Goal: Information Seeking & Learning: Learn about a topic

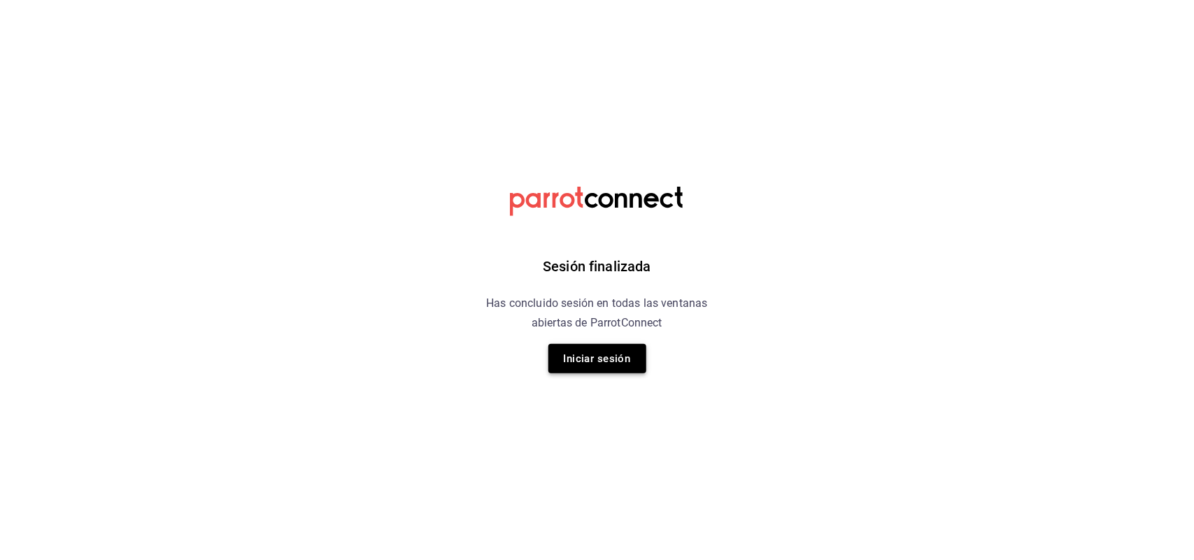
click at [593, 353] on button "Iniciar sesión" at bounding box center [597, 358] width 98 height 29
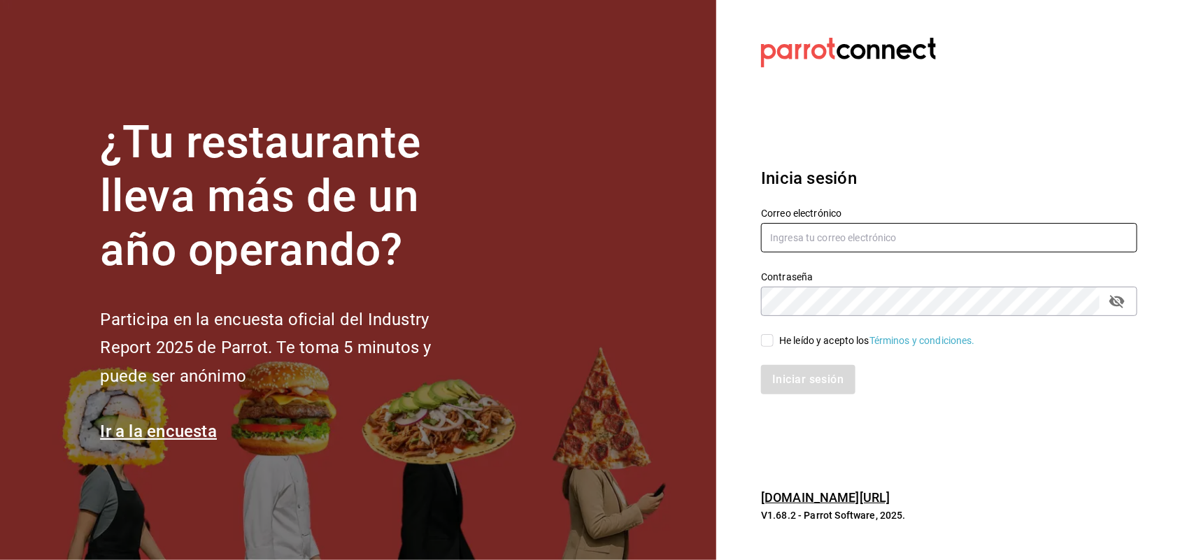
type input "multiuser@sushiexpress.com"
click at [767, 338] on input "He leído y acepto los Términos y condiciones." at bounding box center [767, 340] width 13 height 13
checkbox input "true"
click at [771, 400] on div "Inicia sesión Correo electrónico multiuser@sushiexpress.com Contraseña Contrase…" at bounding box center [949, 280] width 376 height 262
click at [778, 367] on button "Iniciar sesión" at bounding box center [808, 379] width 95 height 29
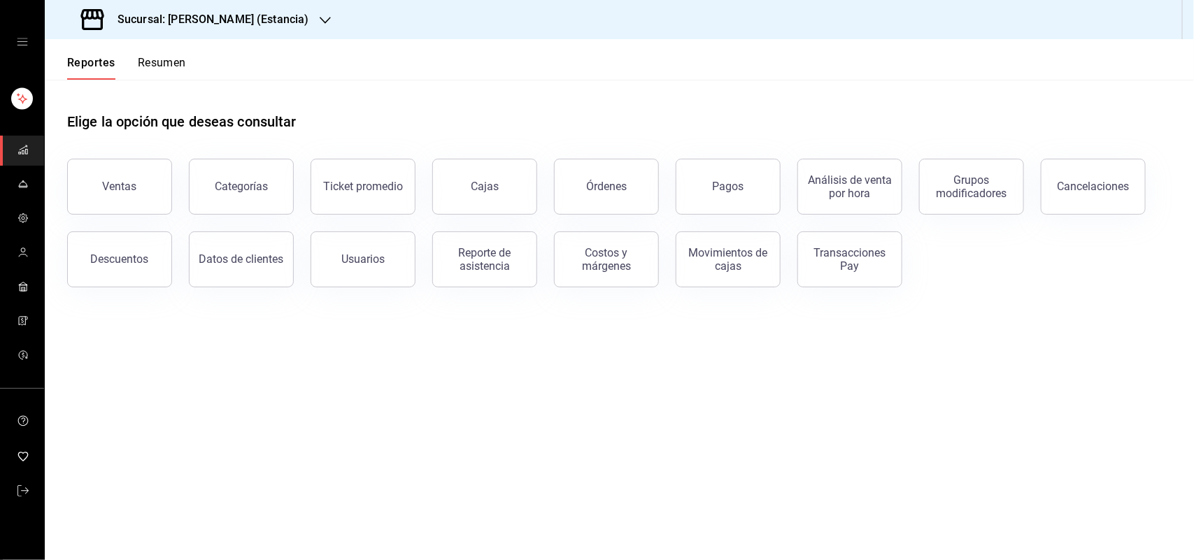
click at [176, 65] on button "Resumen" at bounding box center [162, 68] width 48 height 24
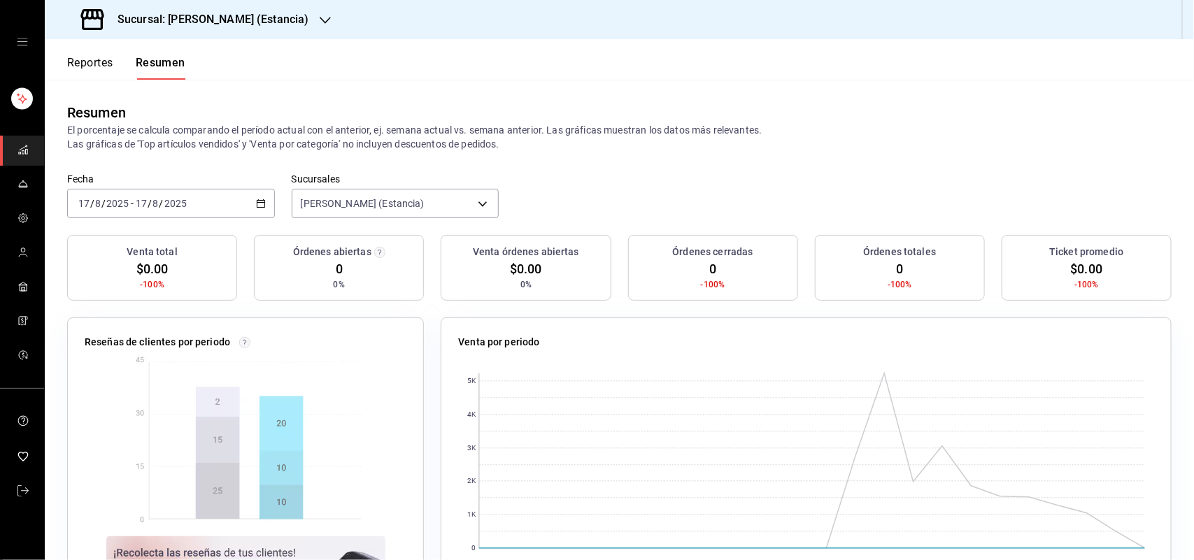
click at [107, 64] on button "Reportes" at bounding box center [90, 68] width 46 height 24
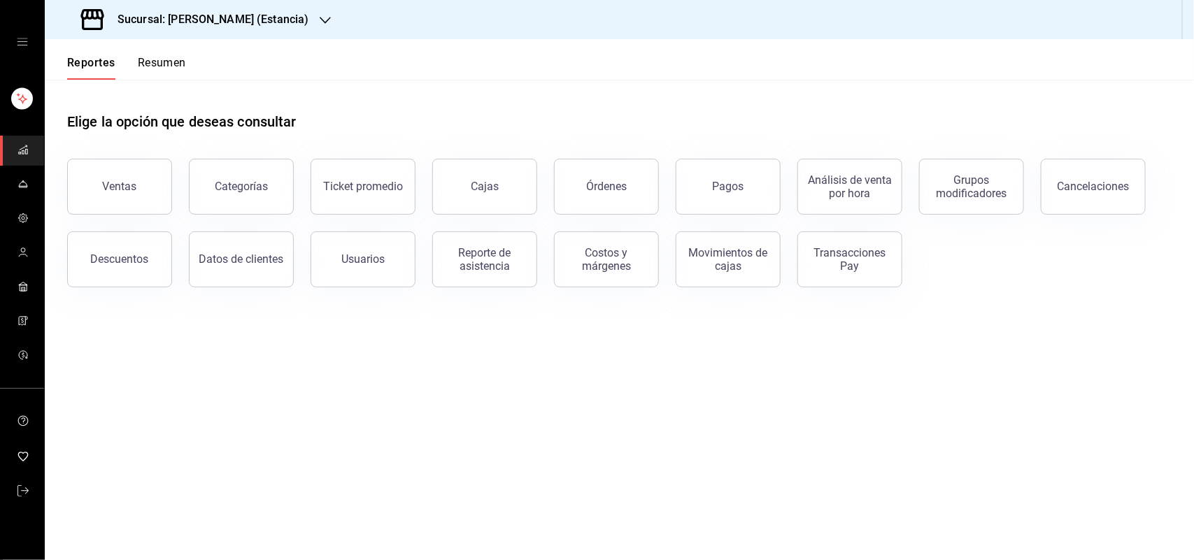
click at [320, 24] on icon "button" at bounding box center [325, 20] width 11 height 11
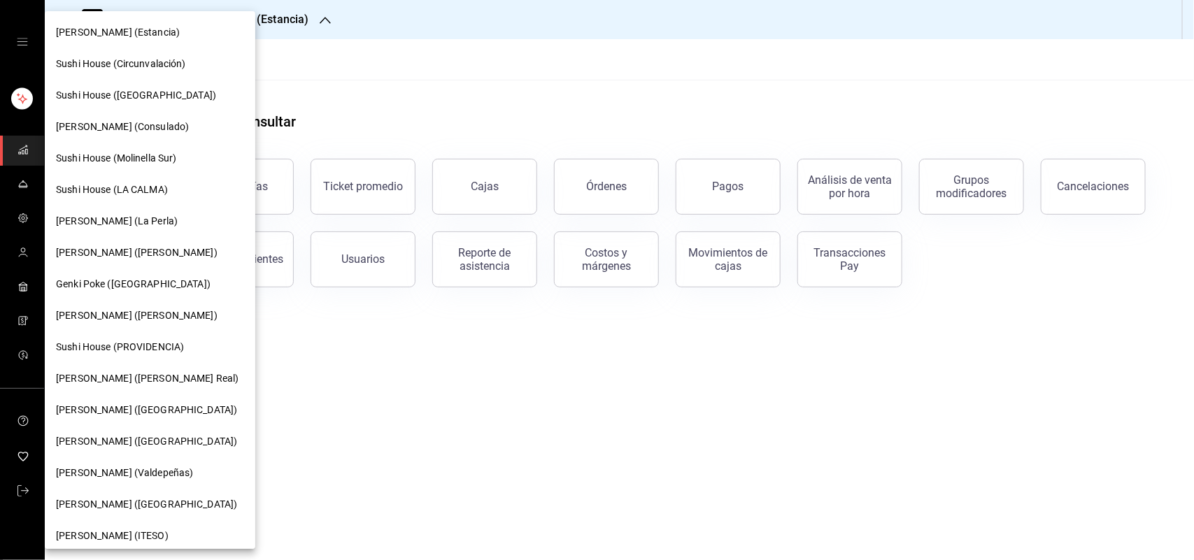
click at [194, 196] on div "Sushi House (LA CALMA)" at bounding box center [150, 190] width 188 height 15
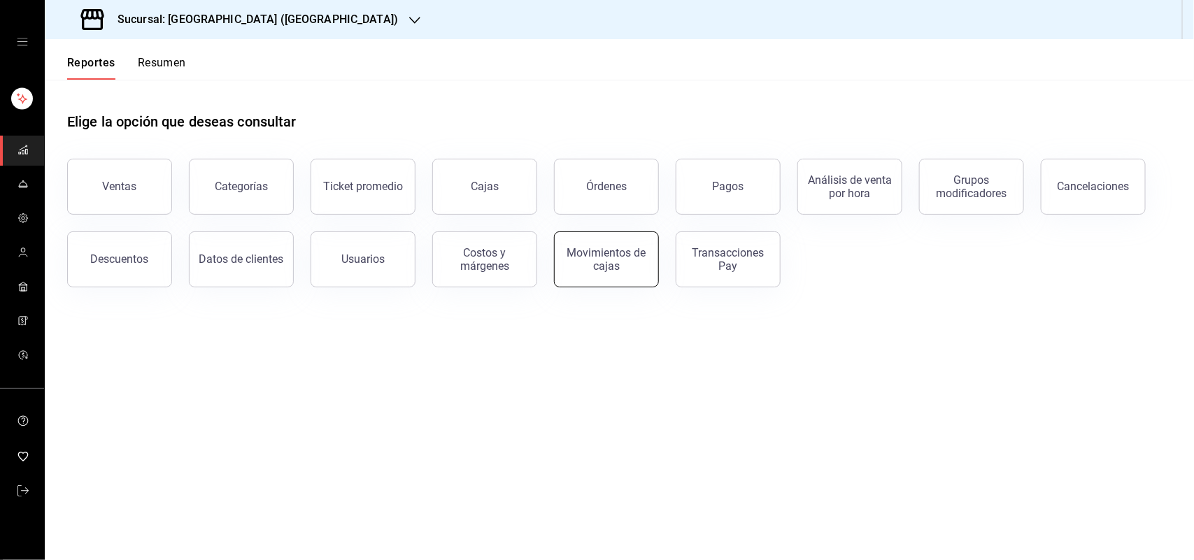
click at [590, 263] on div "Movimientos de cajas" at bounding box center [606, 259] width 87 height 27
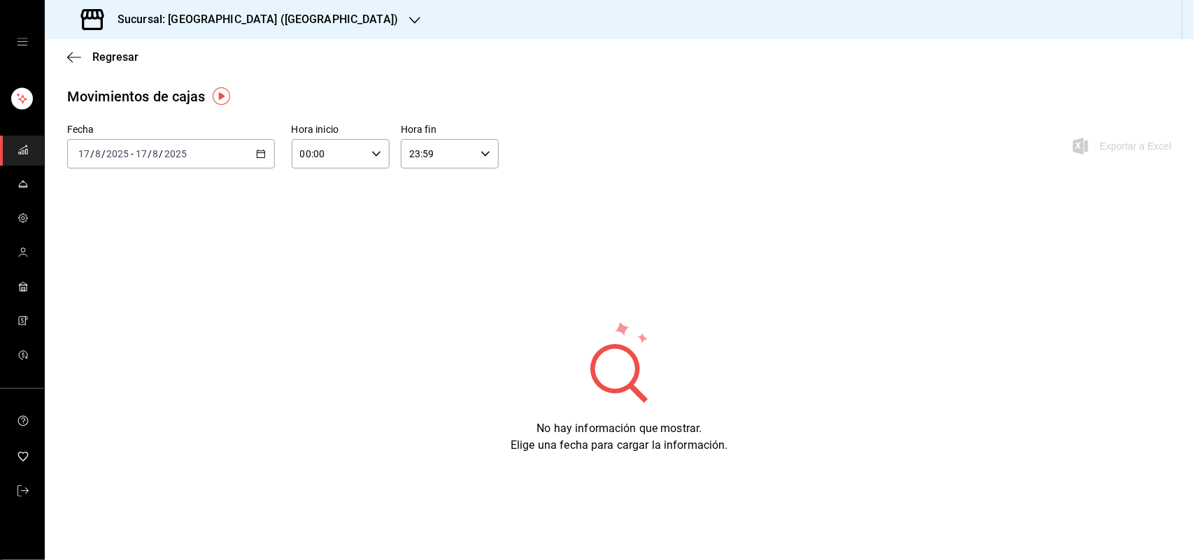
click at [257, 155] on icon "button" at bounding box center [261, 154] width 10 height 10
click at [194, 225] on li "Ayer" at bounding box center [133, 227] width 131 height 31
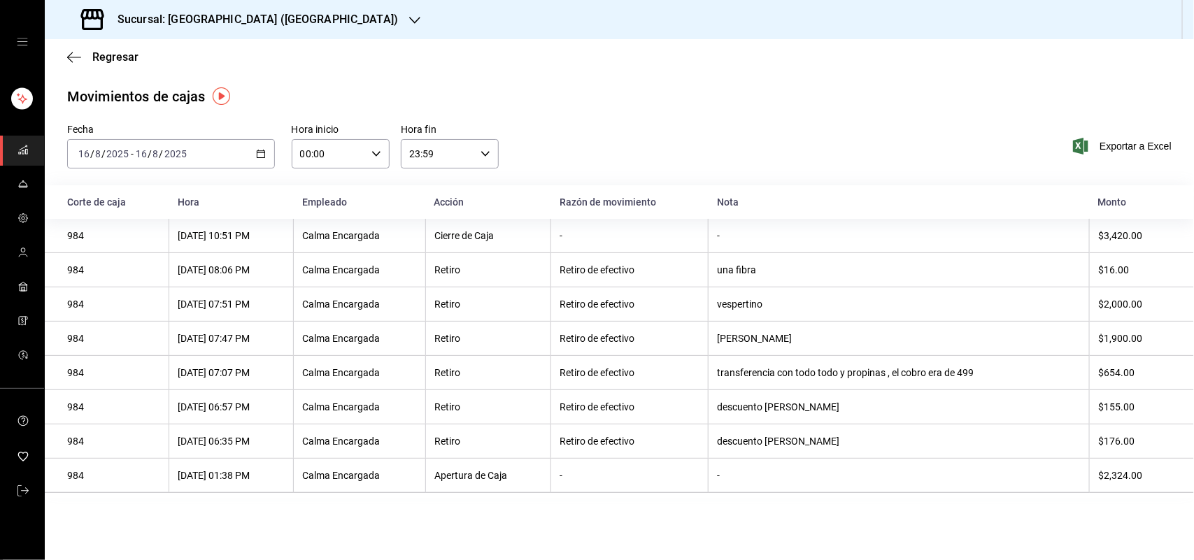
click at [262, 152] on \(Stroke\) "button" at bounding box center [261, 152] width 8 height 1
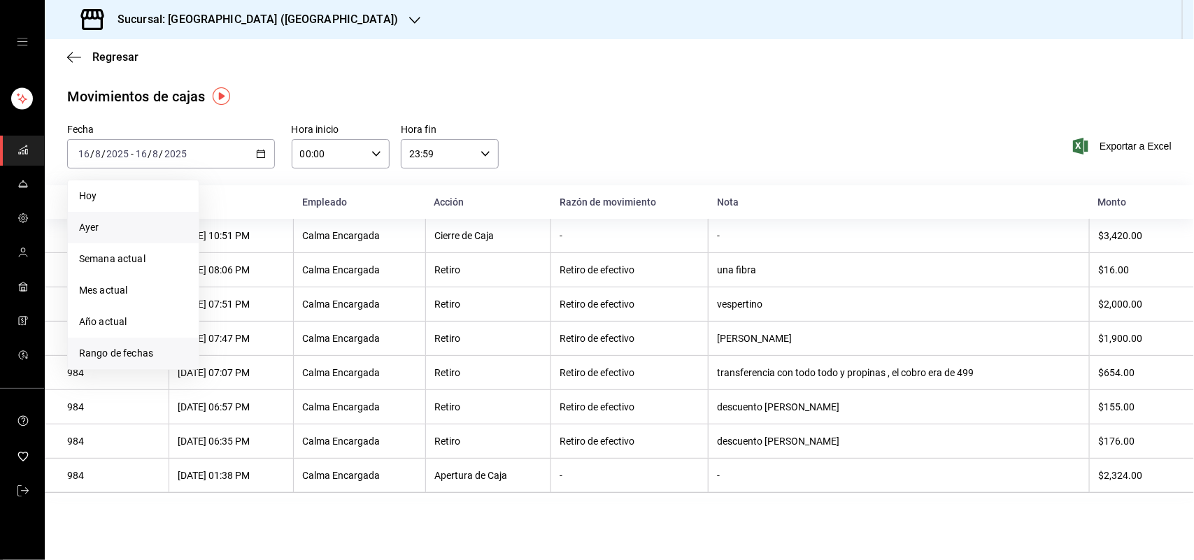
click at [148, 348] on span "Rango de fechas" at bounding box center [133, 353] width 108 height 15
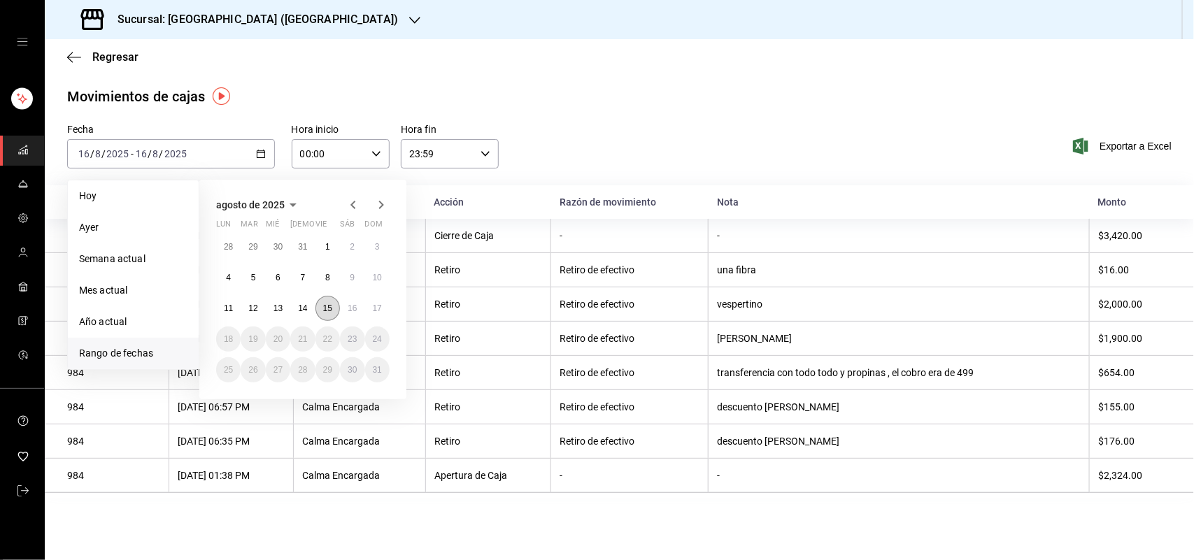
click at [325, 308] on abbr "15" at bounding box center [327, 309] width 9 height 10
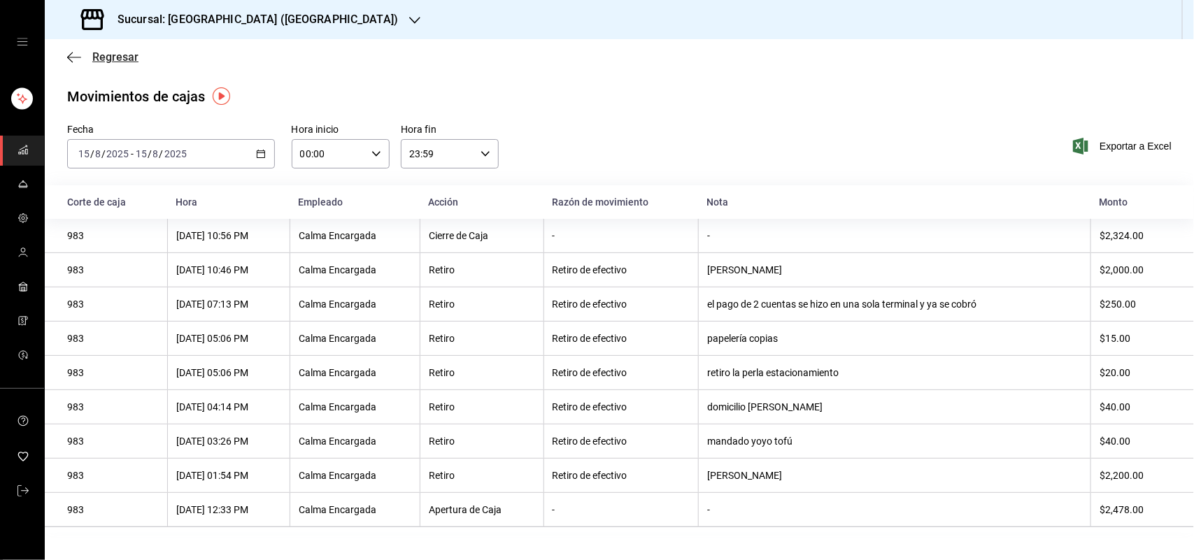
click at [127, 50] on span "Regresar" at bounding box center [115, 56] width 46 height 13
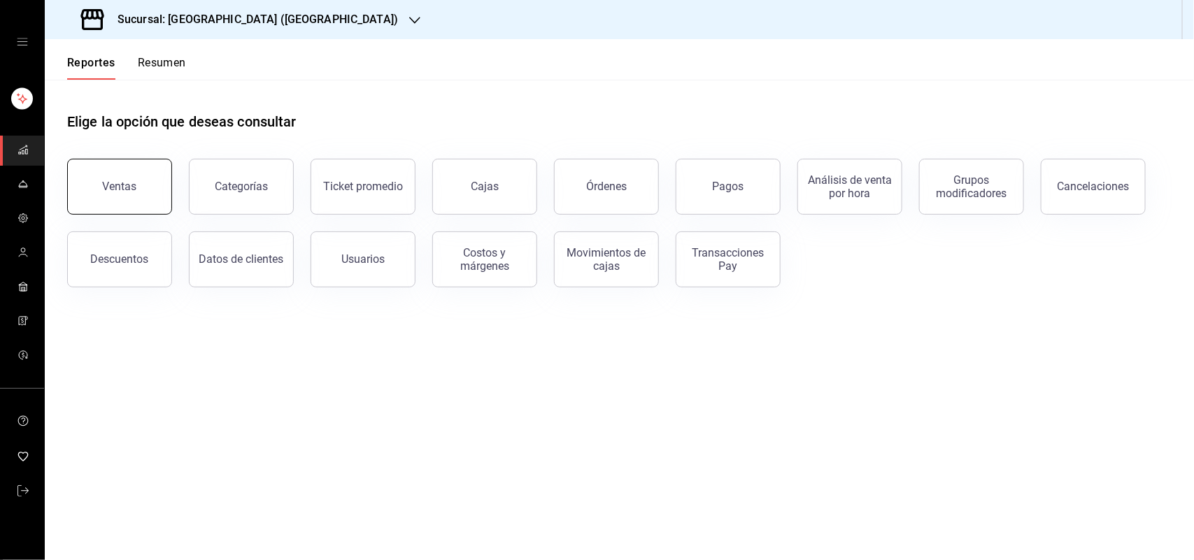
click at [125, 168] on button "Ventas" at bounding box center [119, 187] width 105 height 56
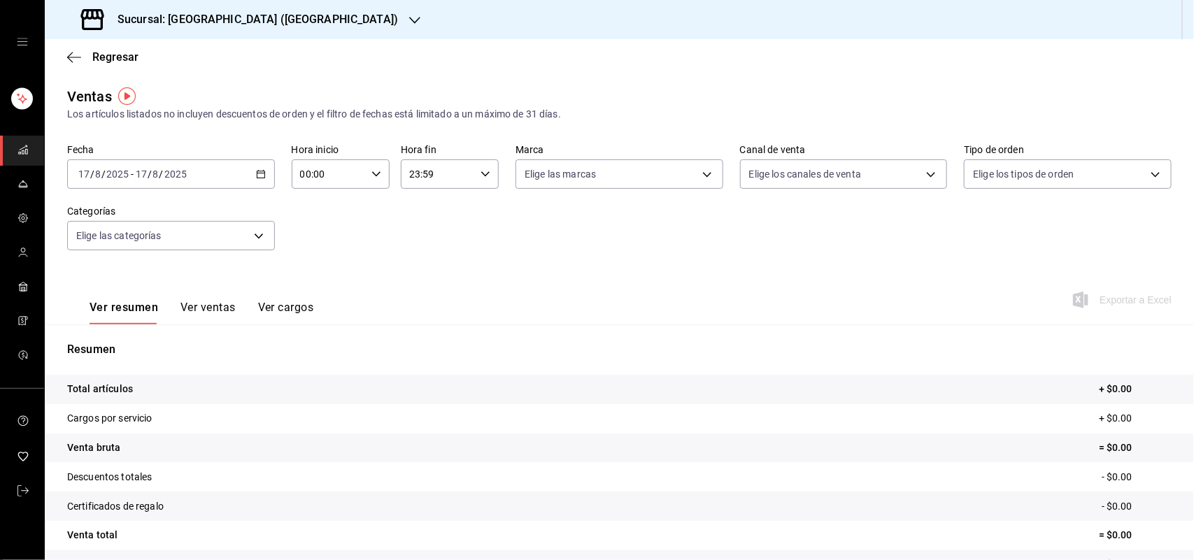
click at [256, 172] on icon "button" at bounding box center [261, 174] width 10 height 10
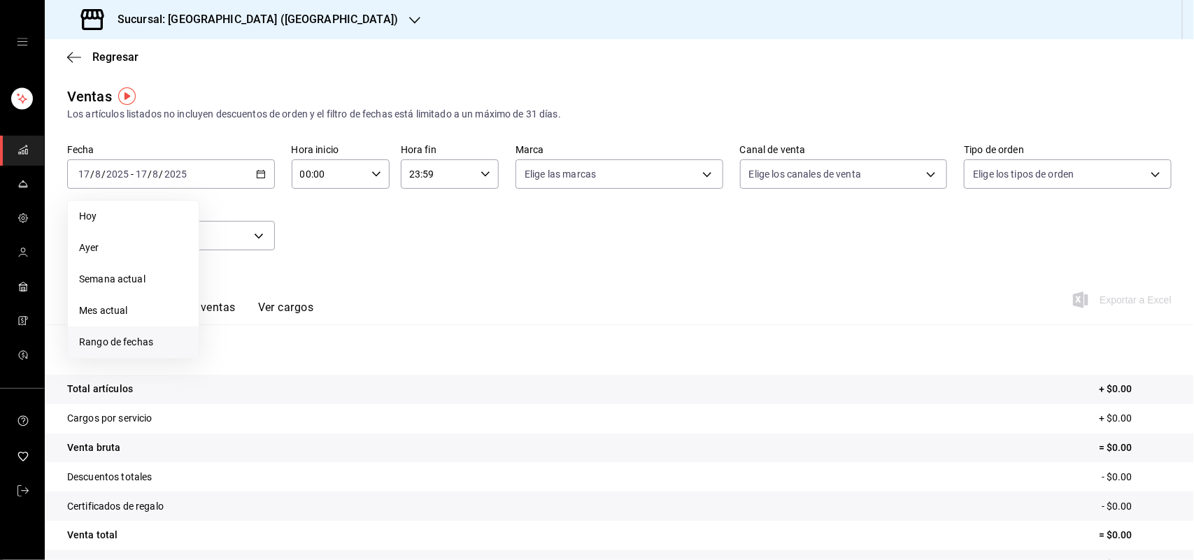
click at [119, 347] on span "Rango de fechas" at bounding box center [133, 342] width 108 height 15
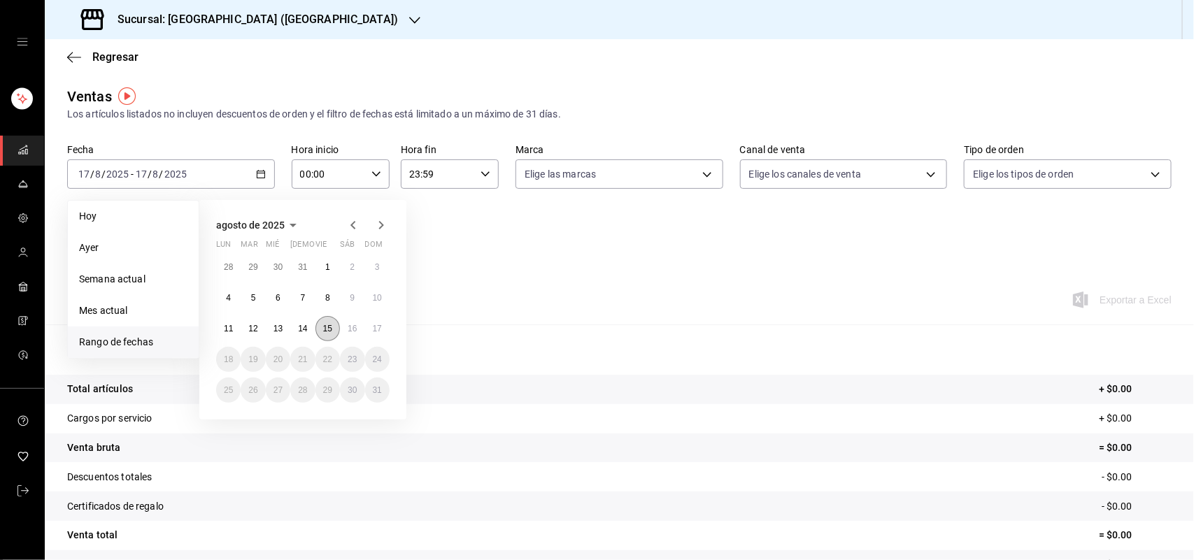
click at [319, 327] on button "15" at bounding box center [327, 328] width 24 height 25
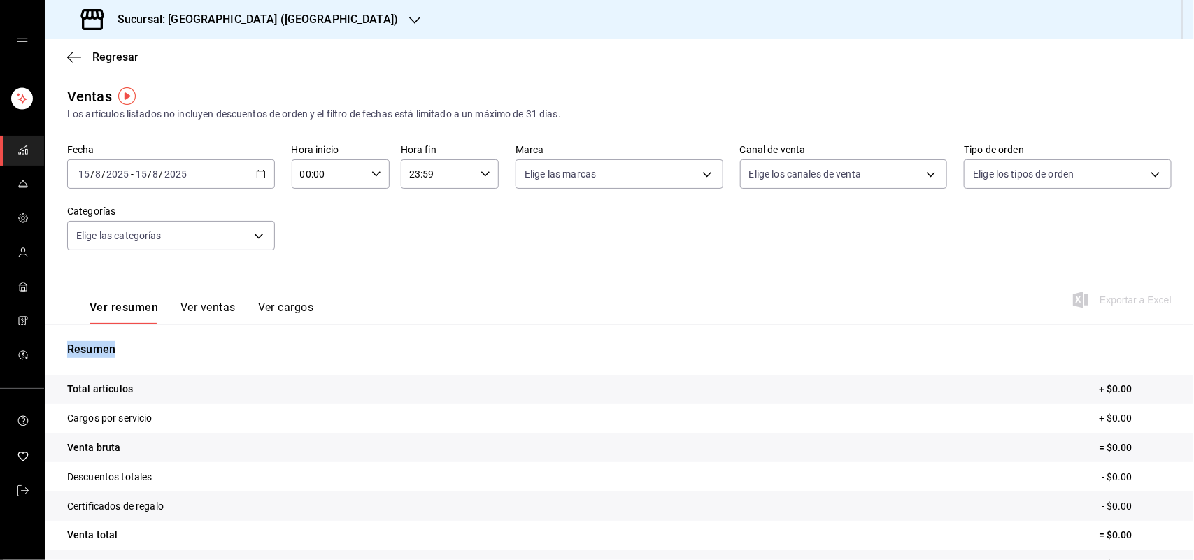
click at [319, 327] on div "Resumen Total artículos + $0.00 Cargos por servicio + $0.00 Venta bruta = $0.00…" at bounding box center [619, 475] width 1149 height 301
click at [697, 175] on body "Sucursal: Sushi House ([PERSON_NAME]) Regresar Ventas Los artículos listados no…" at bounding box center [597, 280] width 1194 height 560
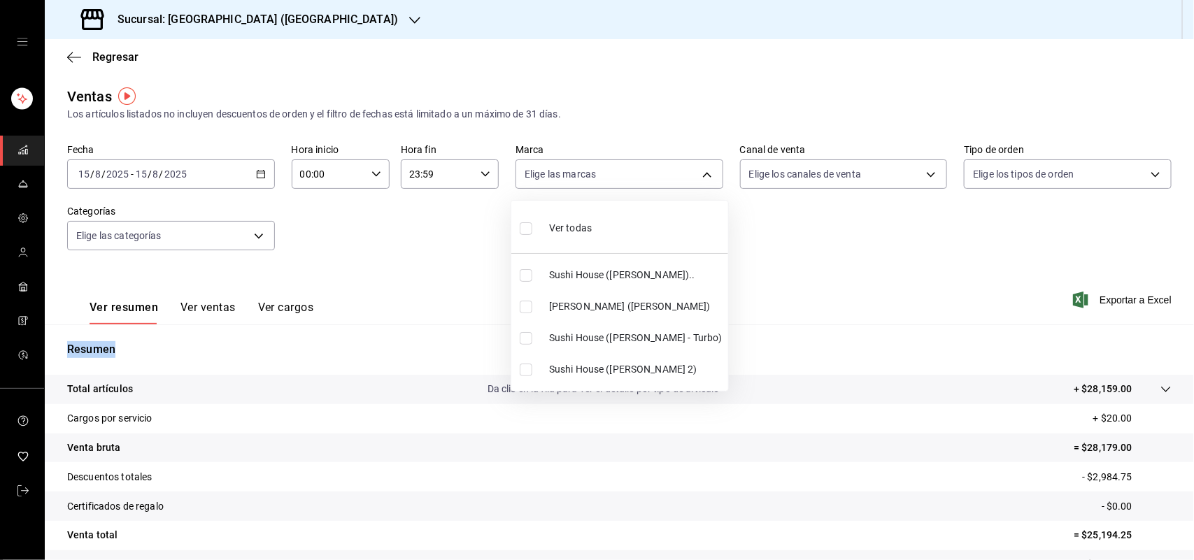
click at [525, 278] on input "checkbox" at bounding box center [526, 275] width 13 height 13
checkbox input "true"
type input "307f2552-bed5-4451-a1d4-9a3d8e6b1418"
click at [932, 175] on div at bounding box center [597, 280] width 1194 height 560
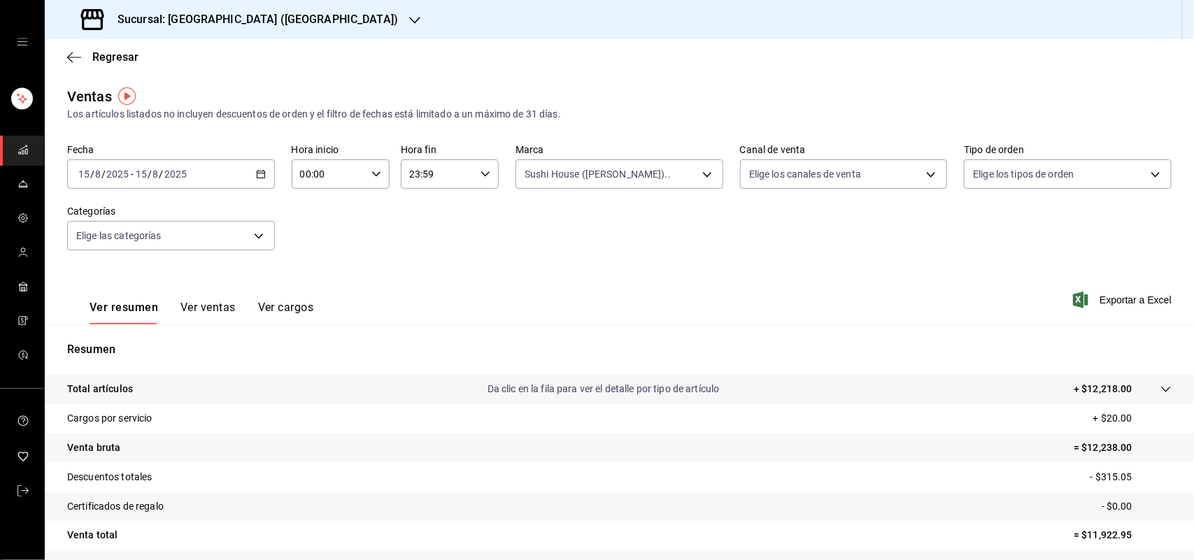
click at [932, 175] on div "Ver todas Sushi House ([PERSON_NAME]).. Genki Poke ([GEOGRAPHIC_DATA]) [GEOGRAP…" at bounding box center [597, 280] width 1194 height 560
click at [927, 179] on body "Sucursal: Sushi House ([PERSON_NAME]) Regresar Ventas Los artículos listados no…" at bounding box center [597, 280] width 1194 height 560
click at [746, 341] on input "checkbox" at bounding box center [747, 338] width 13 height 13
checkbox input "true"
type input "RAPPI"
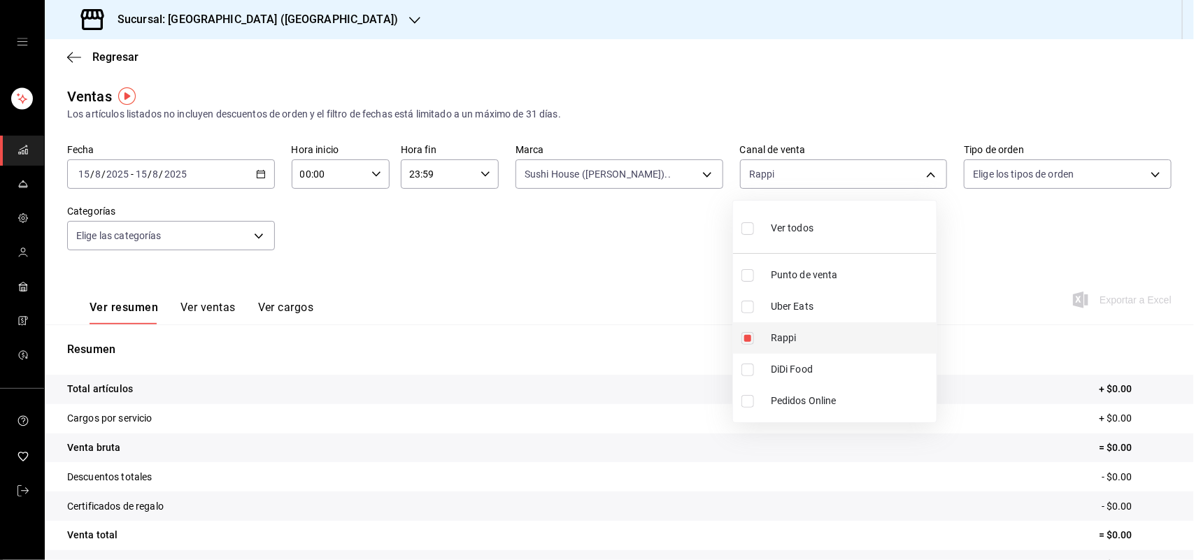
click at [746, 341] on input "checkbox" at bounding box center [747, 338] width 13 height 13
checkbox input "false"
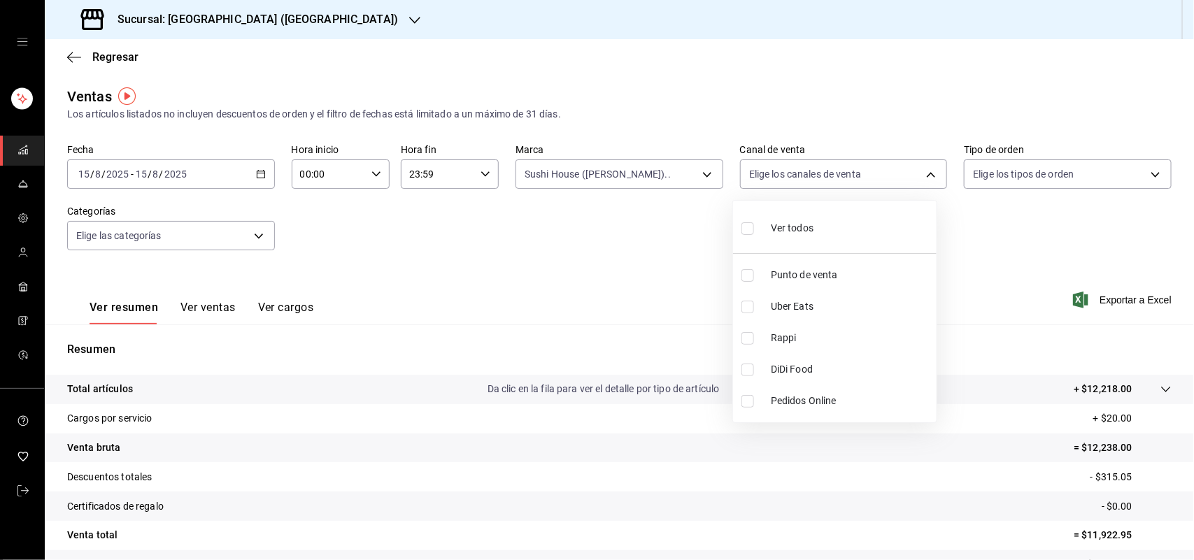
click at [746, 341] on ul "Ver todos Punto de venta Uber Eats Rappi DiDi Food Pedidos Online" at bounding box center [835, 312] width 204 height 222
click at [751, 344] on input "checkbox" at bounding box center [747, 338] width 13 height 13
checkbox input "true"
type input "RAPPI"
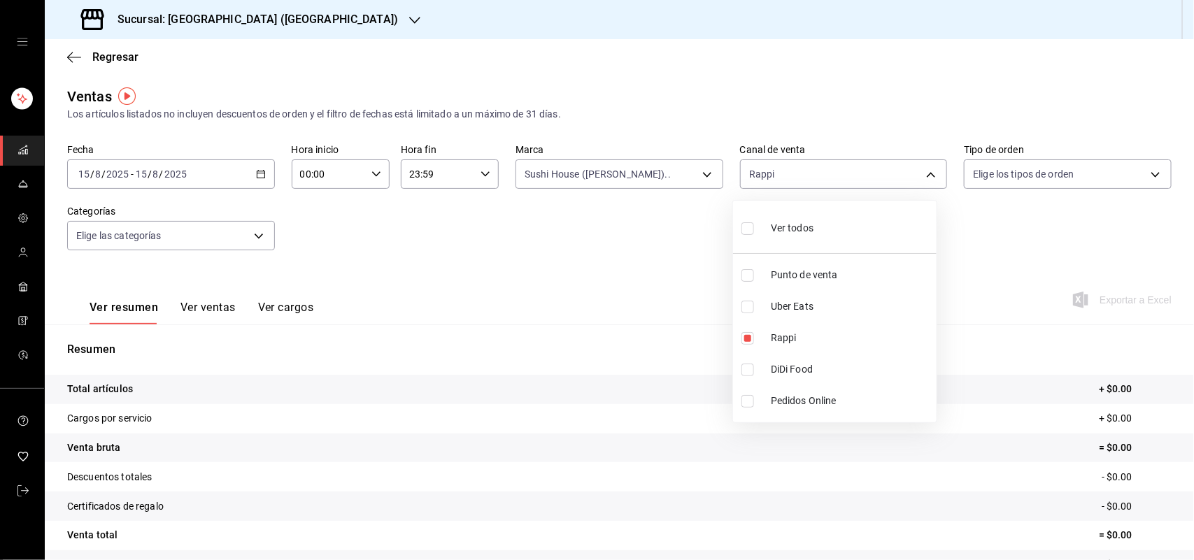
click at [696, 176] on div at bounding box center [597, 280] width 1194 height 560
click at [696, 176] on div "Ver todos Punto de venta Uber Eats Rappi DiDi Food Pedidos Online" at bounding box center [597, 280] width 1194 height 560
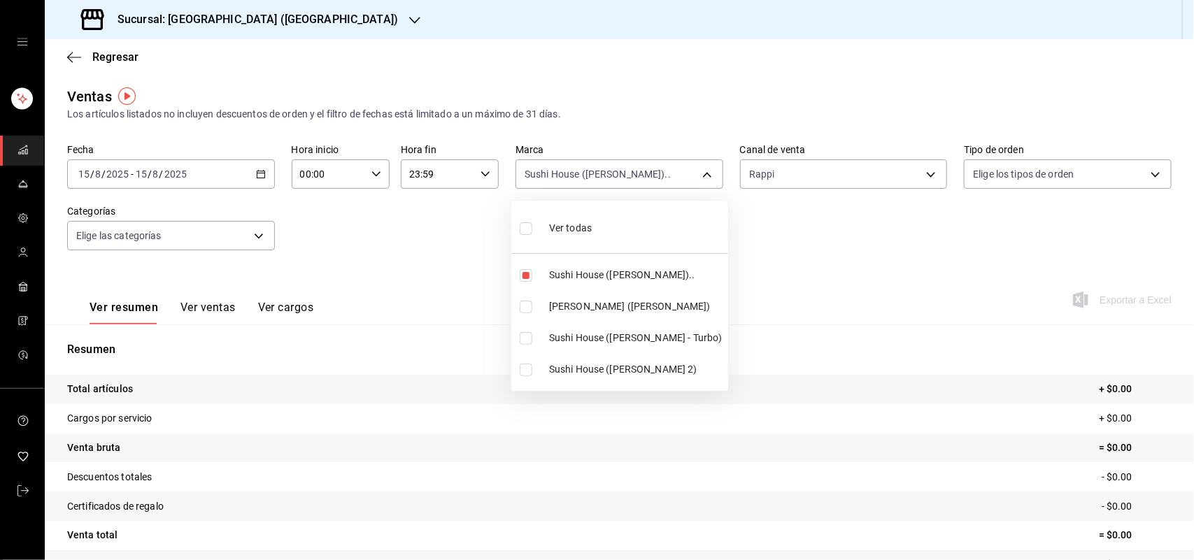
click at [696, 176] on body "Sucursal: Sushi House ([PERSON_NAME]) Regresar Ventas Los artículos listados no…" at bounding box center [597, 280] width 1194 height 560
click at [527, 278] on input "checkbox" at bounding box center [526, 275] width 13 height 13
checkbox input "false"
click at [528, 346] on li "Sushi House ([PERSON_NAME] - Turbo)" at bounding box center [619, 337] width 217 height 31
type input "8d0dddf4-cc55-4964-ab1c-2b5841a14462"
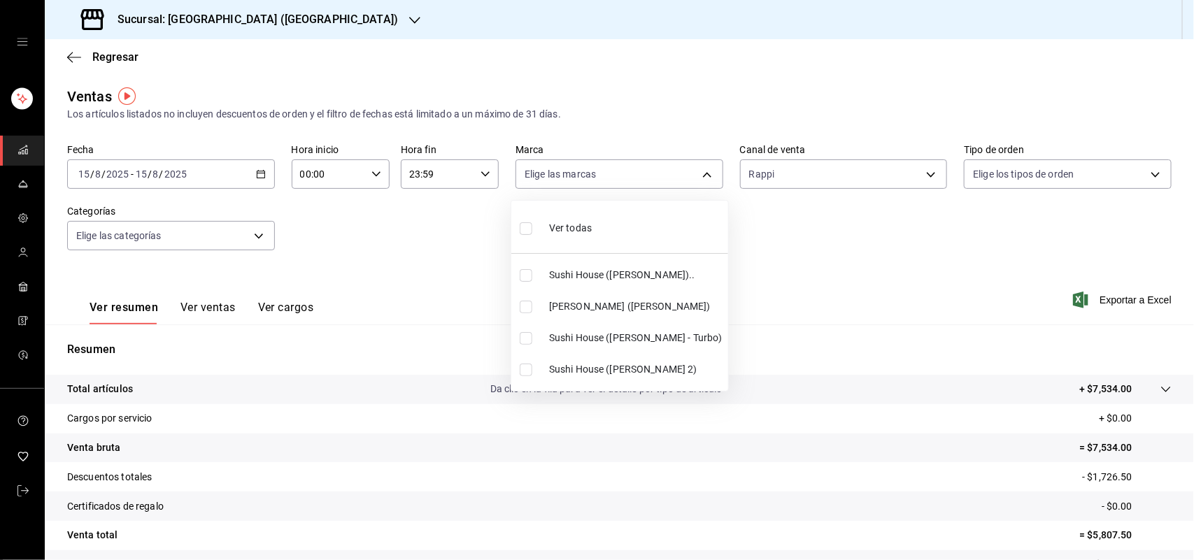
checkbox input "true"
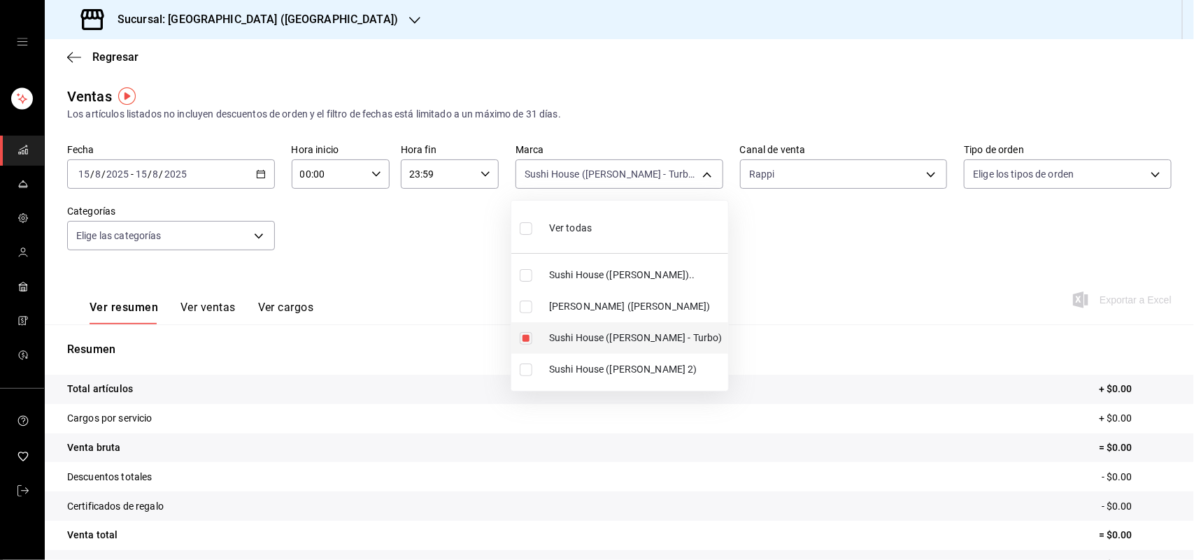
click at [528, 346] on li "Sushi House ([PERSON_NAME] - Turbo)" at bounding box center [619, 337] width 217 height 31
checkbox input "false"
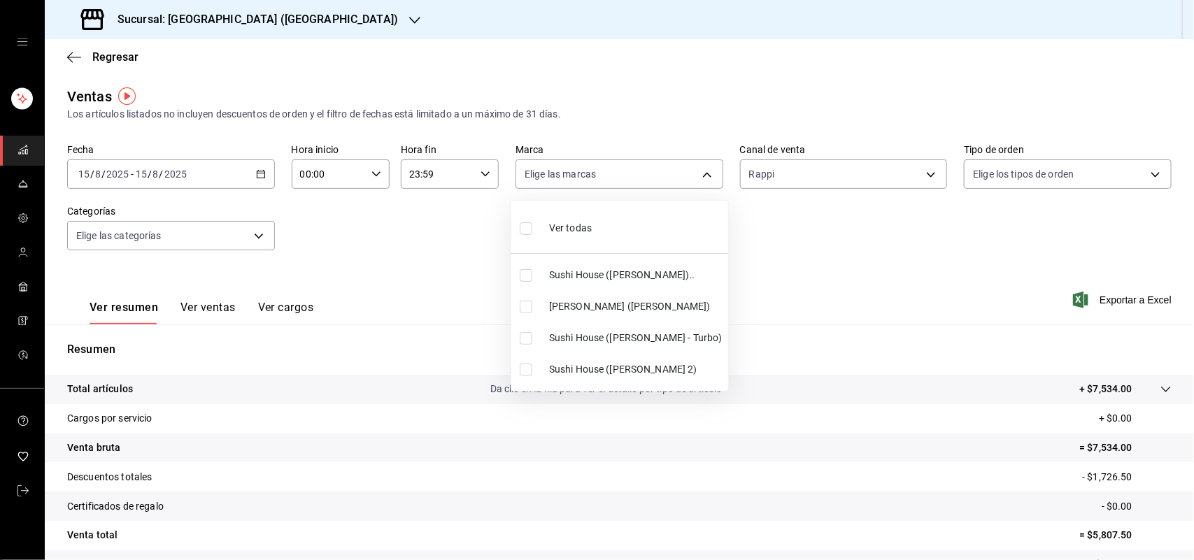
click at [532, 374] on label at bounding box center [529, 370] width 18 height 13
click at [532, 374] on input "checkbox" at bounding box center [526, 370] width 13 height 13
checkbox input "false"
click at [532, 374] on label at bounding box center [529, 370] width 18 height 13
click at [532, 374] on input "checkbox" at bounding box center [526, 370] width 13 height 13
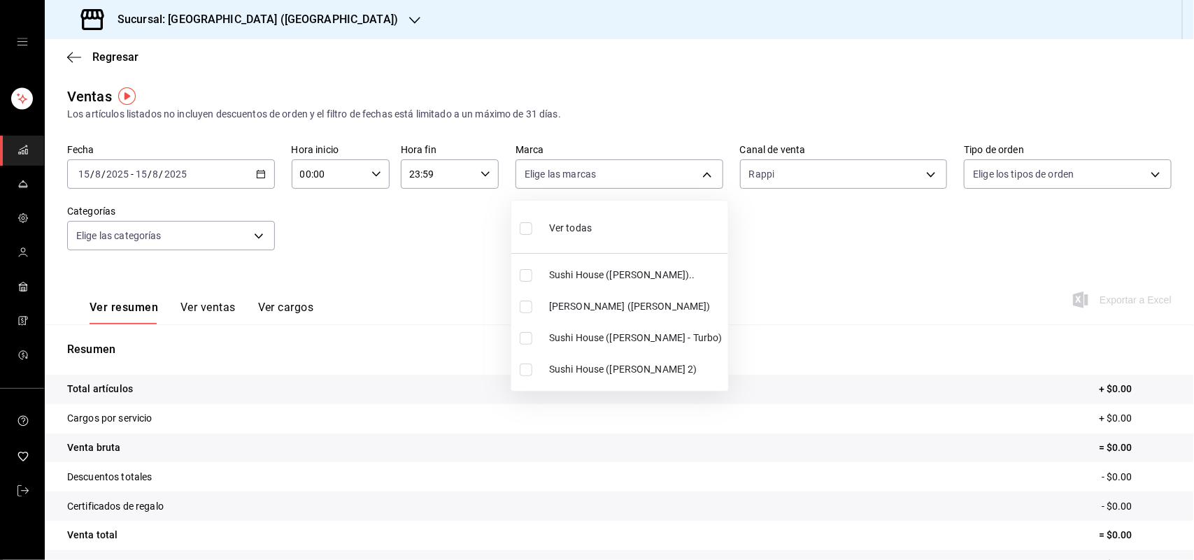
checkbox input "false"
click at [518, 376] on li "Sushi House ([PERSON_NAME] 2)" at bounding box center [619, 369] width 217 height 31
type input "370d3383-42ab-44c7-9136-c83d53f09056"
click at [522, 372] on input "checkbox" at bounding box center [526, 370] width 13 height 13
checkbox input "false"
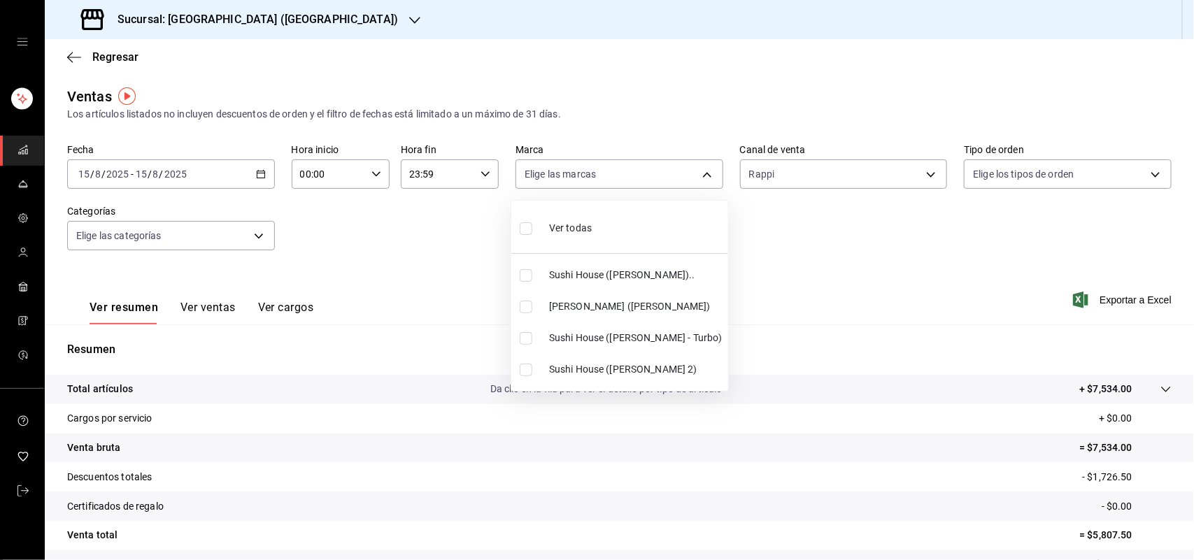
click at [523, 336] on input "checkbox" at bounding box center [526, 338] width 13 height 13
checkbox input "true"
type input "8d0dddf4-cc55-4964-ab1c-2b5841a14462"
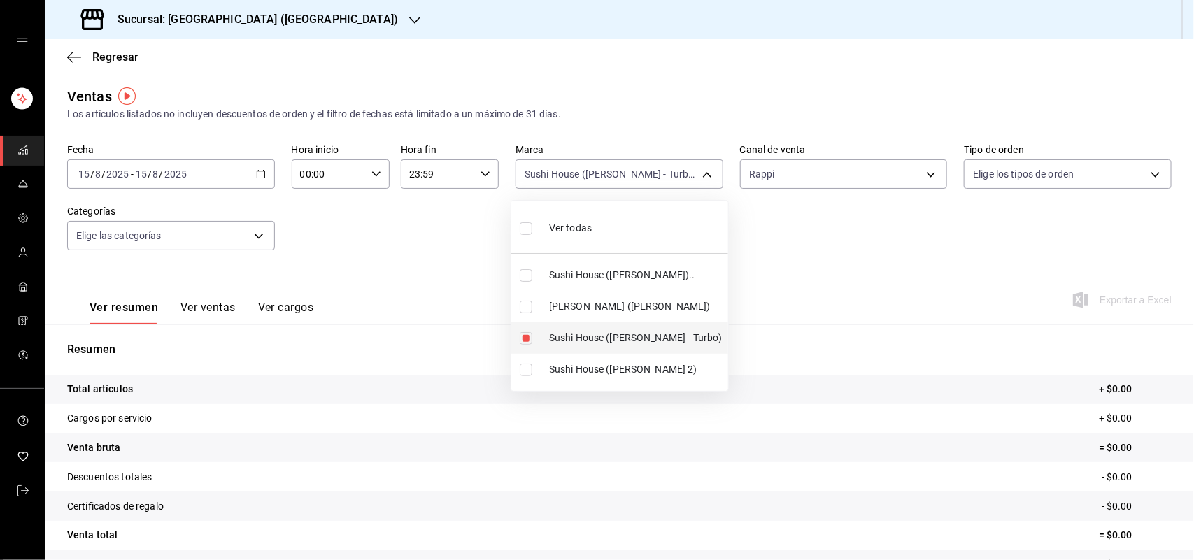
click at [523, 336] on input "checkbox" at bounding box center [526, 338] width 13 height 13
checkbox input "false"
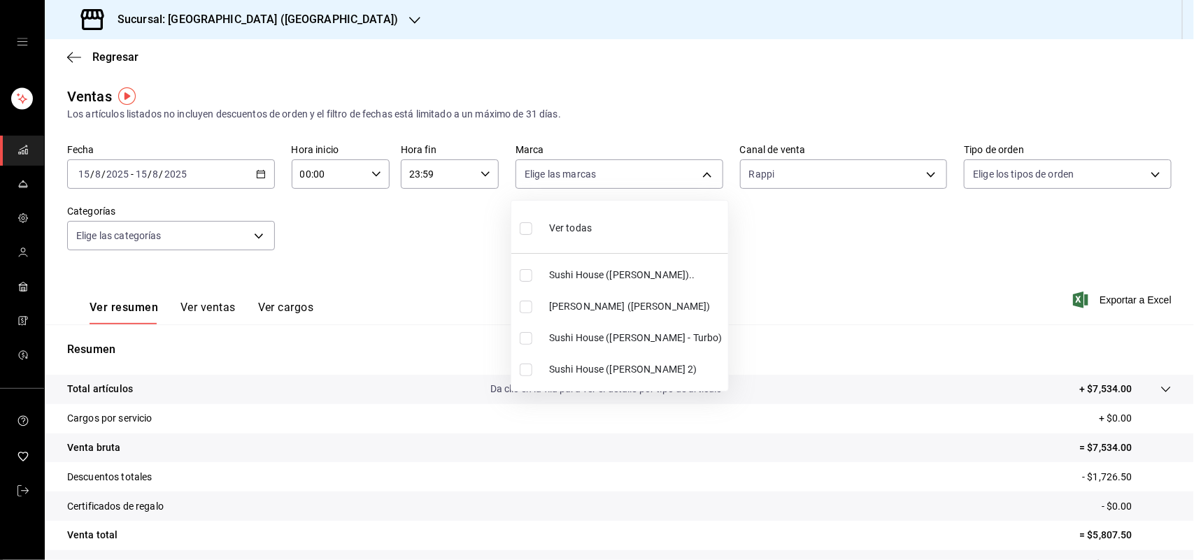
click at [522, 376] on li "Sushi House ([PERSON_NAME] 2)" at bounding box center [619, 369] width 217 height 31
type input "370d3383-42ab-44c7-9136-c83d53f09056"
click at [527, 364] on input "checkbox" at bounding box center [526, 370] width 13 height 13
checkbox input "false"
click at [527, 274] on input "checkbox" at bounding box center [526, 275] width 13 height 13
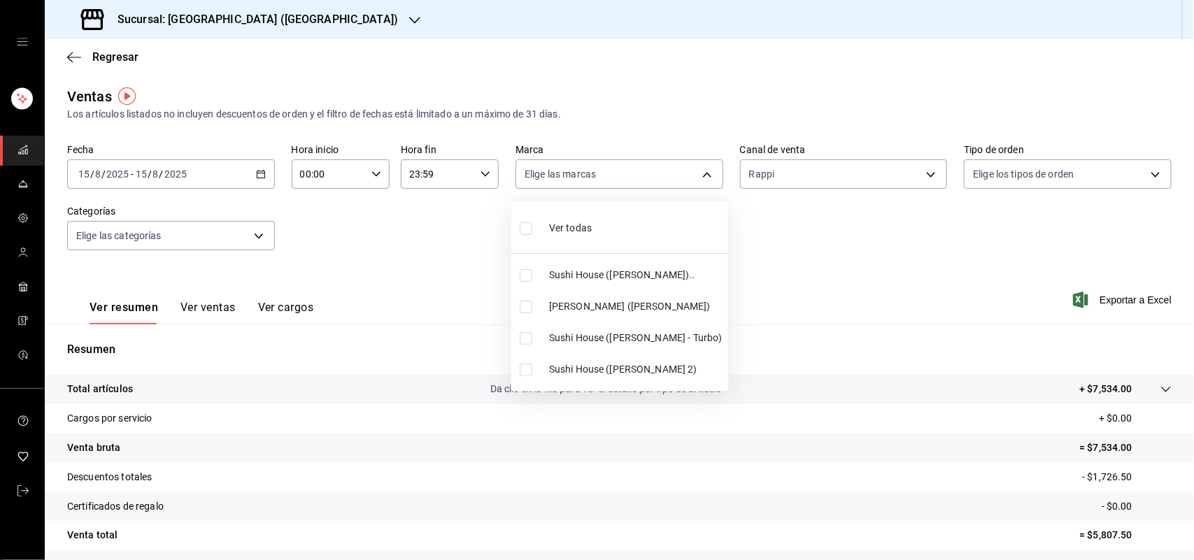
checkbox input "true"
type input "307f2552-bed5-4451-a1d4-9a3d8e6b1418"
click at [918, 173] on div at bounding box center [597, 280] width 1194 height 560
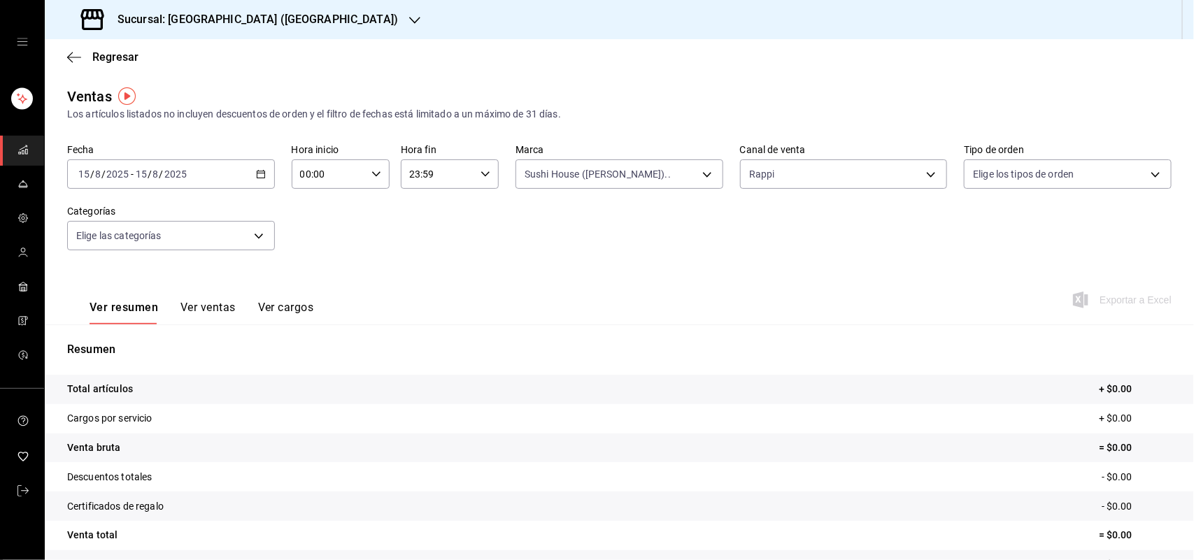
click at [918, 173] on body "Sucursal: Sushi House ([PERSON_NAME]) Regresar Ventas Los artículos listados no…" at bounding box center [597, 280] width 1194 height 560
click at [697, 172] on div at bounding box center [597, 280] width 1194 height 560
click at [697, 172] on body "Sucursal: Sushi House ([PERSON_NAME]) Regresar Ventas Los artículos listados no…" at bounding box center [597, 280] width 1194 height 560
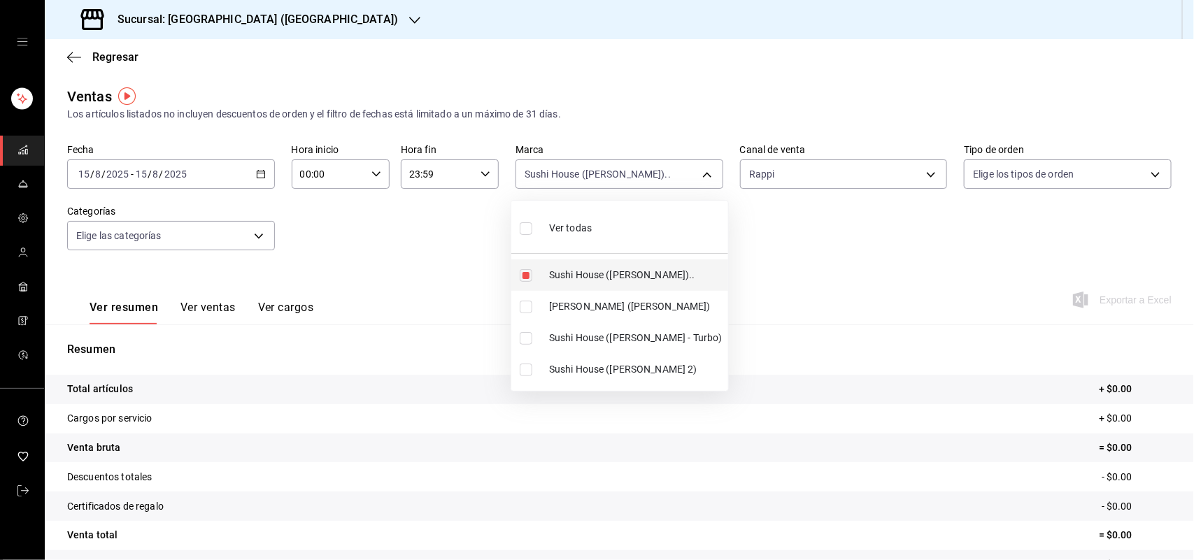
click at [525, 273] on input "checkbox" at bounding box center [526, 275] width 13 height 13
checkbox input "false"
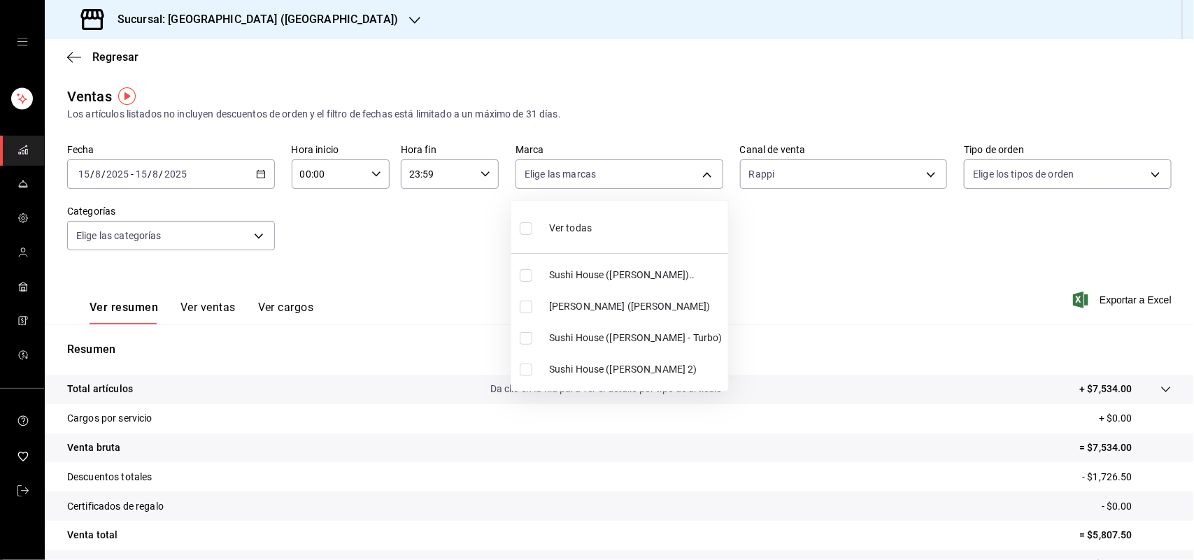
click at [526, 336] on input "checkbox" at bounding box center [526, 338] width 13 height 13
checkbox input "true"
type input "8d0dddf4-cc55-4964-ab1c-2b5841a14462"
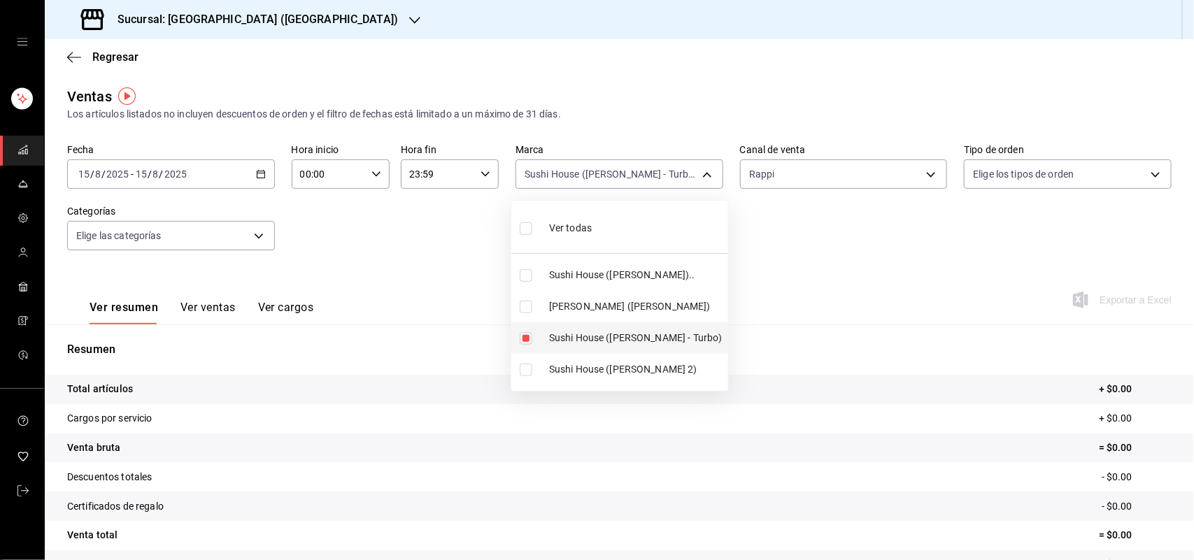
click at [526, 336] on input "checkbox" at bounding box center [526, 338] width 13 height 13
checkbox input "false"
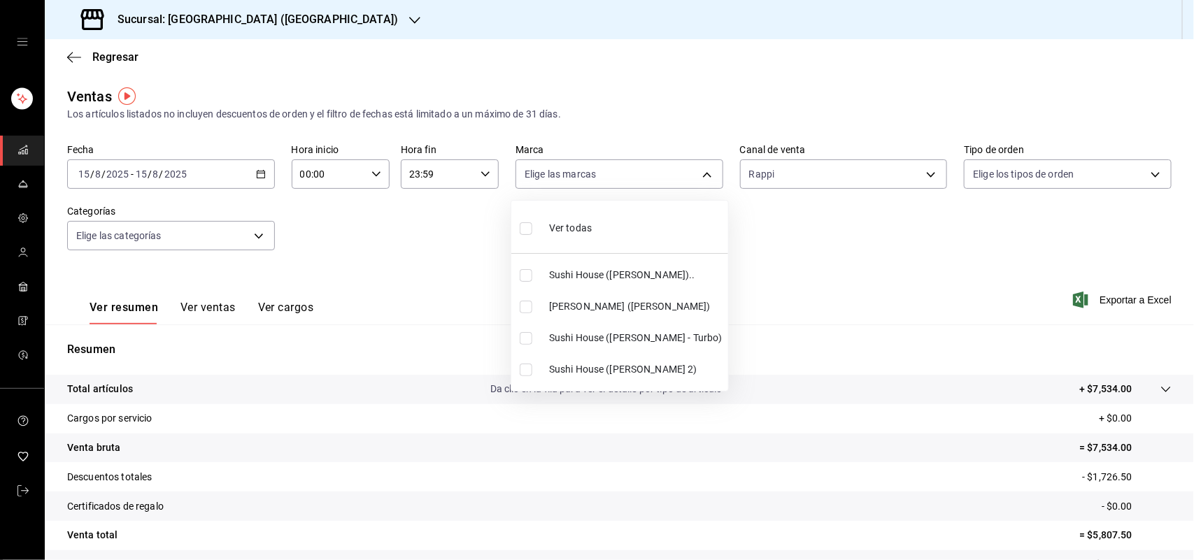
click at [532, 376] on input "checkbox" at bounding box center [526, 370] width 13 height 13
checkbox input "true"
type input "370d3383-42ab-44c7-9136-c83d53f09056"
click at [532, 376] on input "checkbox" at bounding box center [526, 370] width 13 height 13
checkbox input "false"
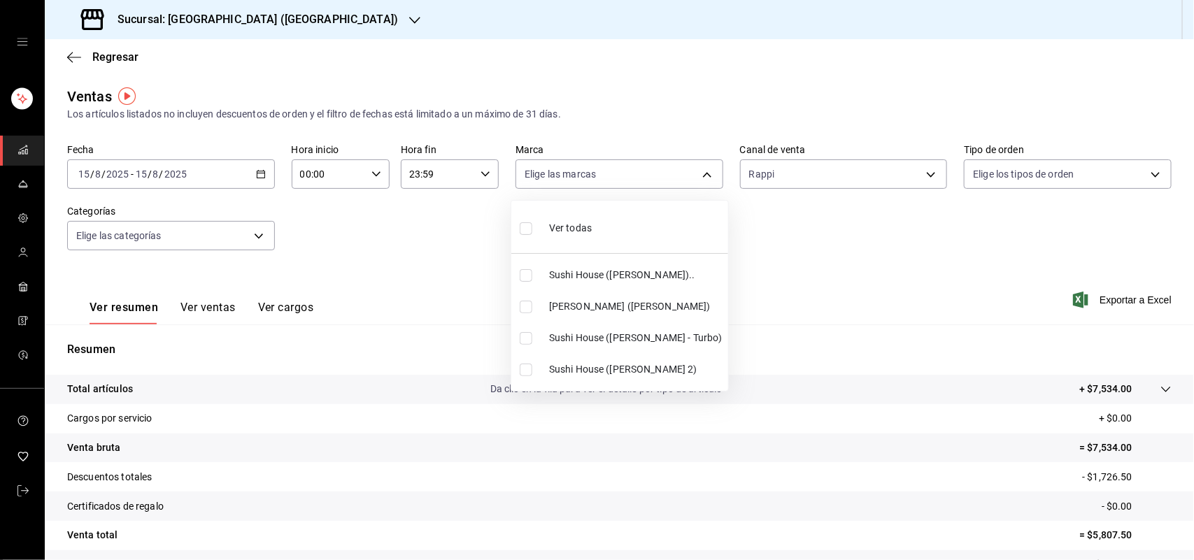
click at [527, 277] on input "checkbox" at bounding box center [526, 275] width 13 height 13
checkbox input "true"
type input "307f2552-bed5-4451-a1d4-9a3d8e6b1418"
click at [928, 177] on div at bounding box center [597, 280] width 1194 height 560
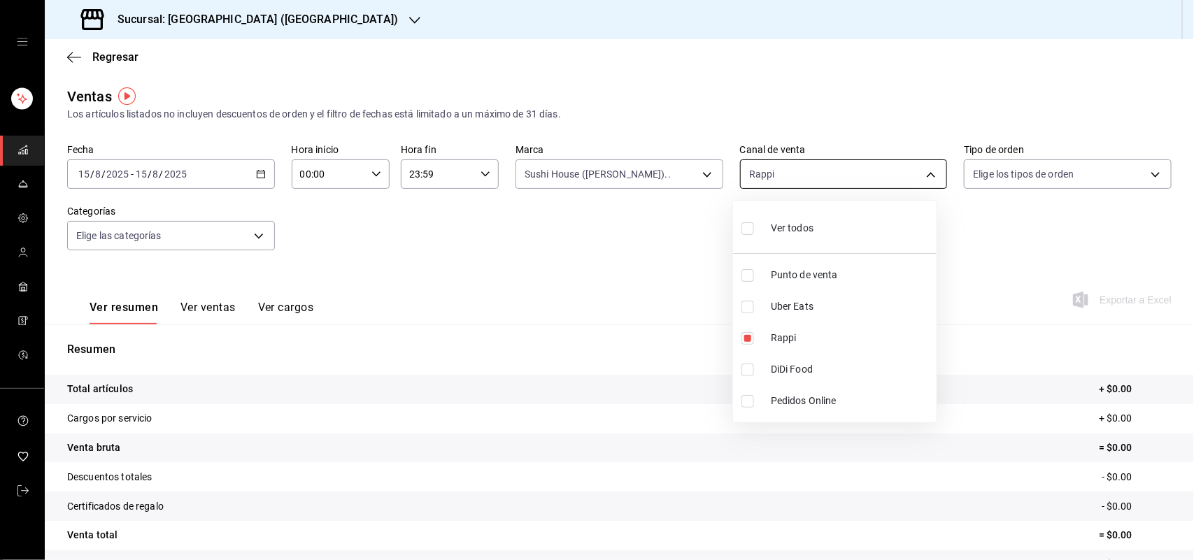
click at [925, 177] on body "Sucursal: Sushi House ([PERSON_NAME]) Regresar Ventas Los artículos listados no…" at bounding box center [597, 280] width 1194 height 560
click at [746, 336] on input "checkbox" at bounding box center [747, 338] width 13 height 13
checkbox input "false"
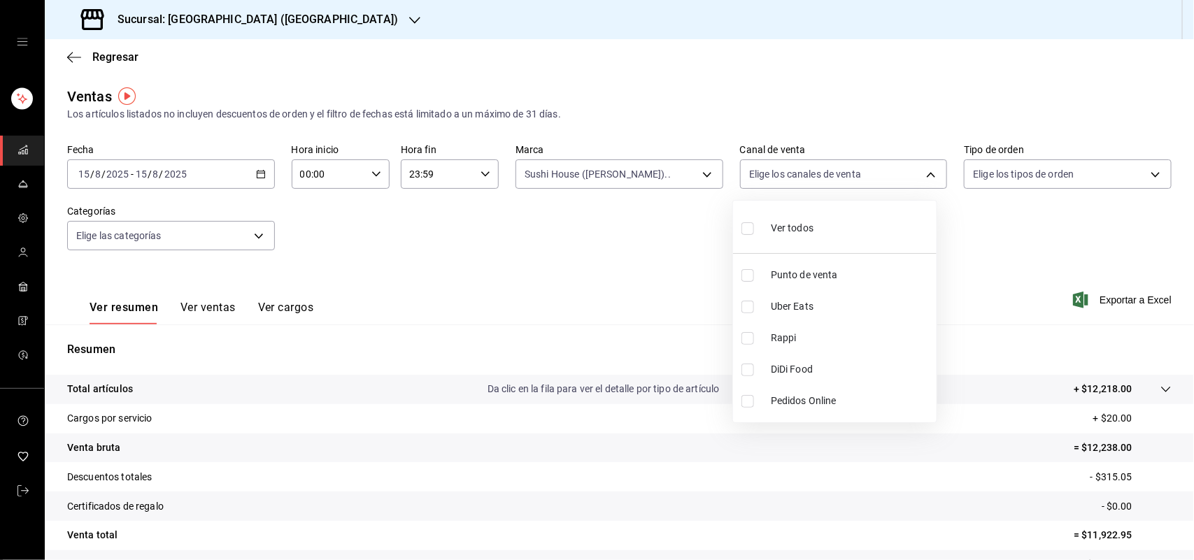
click at [746, 375] on input "checkbox" at bounding box center [747, 370] width 13 height 13
checkbox input "true"
type input "DIDI_FOOD"
click at [746, 375] on input "checkbox" at bounding box center [747, 370] width 13 height 13
checkbox input "false"
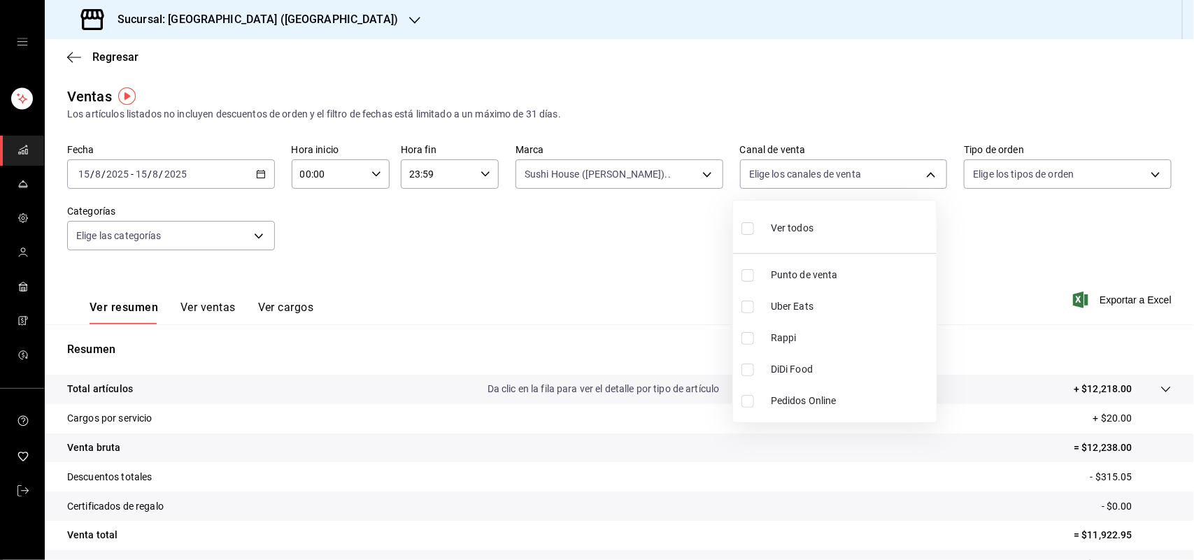
click at [751, 305] on input "checkbox" at bounding box center [747, 307] width 13 height 13
checkbox input "true"
type input "UBER_EATS"
click at [747, 301] on input "checkbox" at bounding box center [747, 307] width 13 height 13
checkbox input "false"
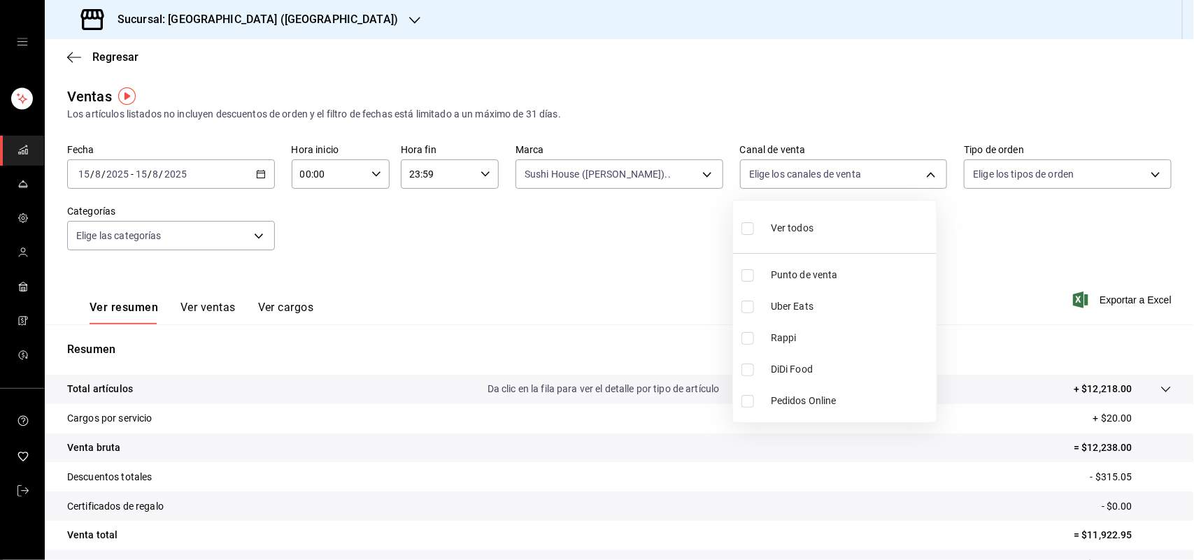
click at [702, 176] on div at bounding box center [597, 280] width 1194 height 560
click at [693, 169] on body "Sucursal: Sushi House ([PERSON_NAME]) Regresar Ventas Los artículos listados no…" at bounding box center [597, 280] width 1194 height 560
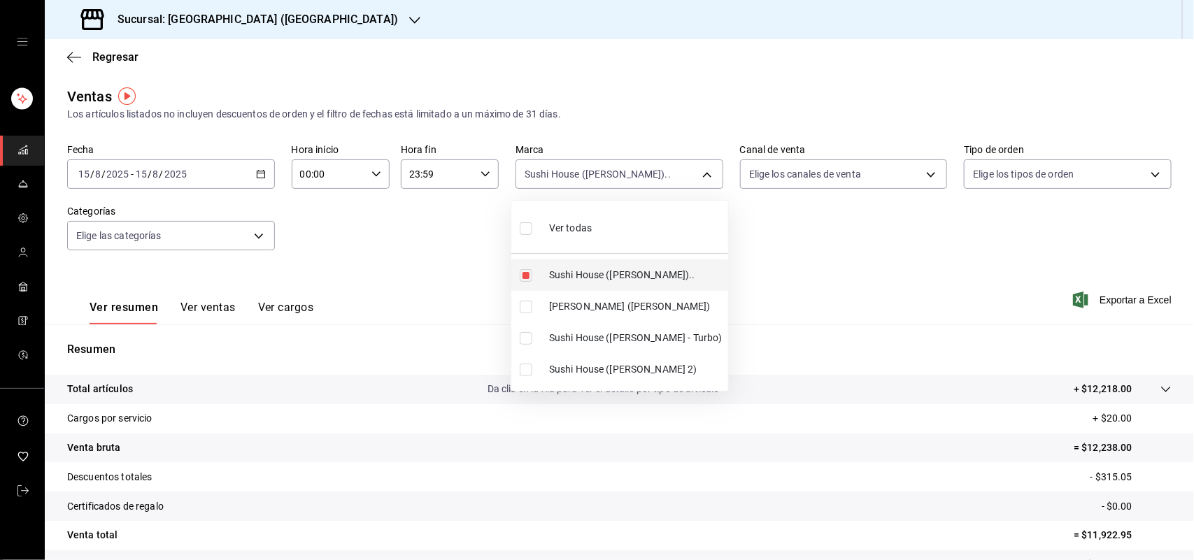
click at [530, 277] on input "checkbox" at bounding box center [526, 275] width 13 height 13
checkbox input "false"
click at [527, 312] on input "checkbox" at bounding box center [526, 307] width 13 height 13
checkbox input "true"
type input "ad5c7ce8-09c3-4353-8fa5-0bd3f2c3ed7d"
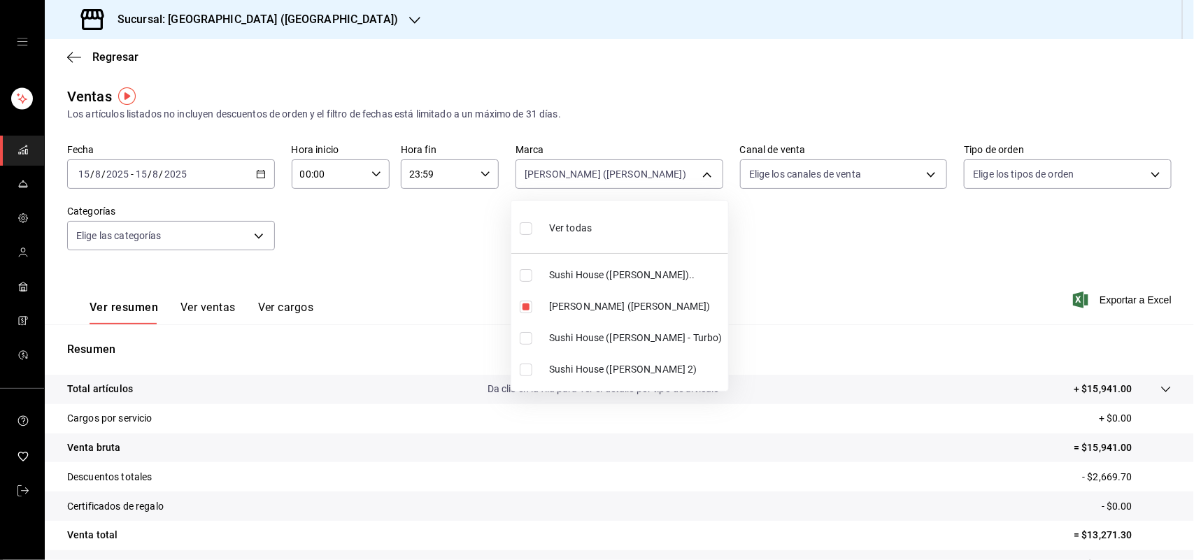
click at [918, 176] on div at bounding box center [597, 280] width 1194 height 560
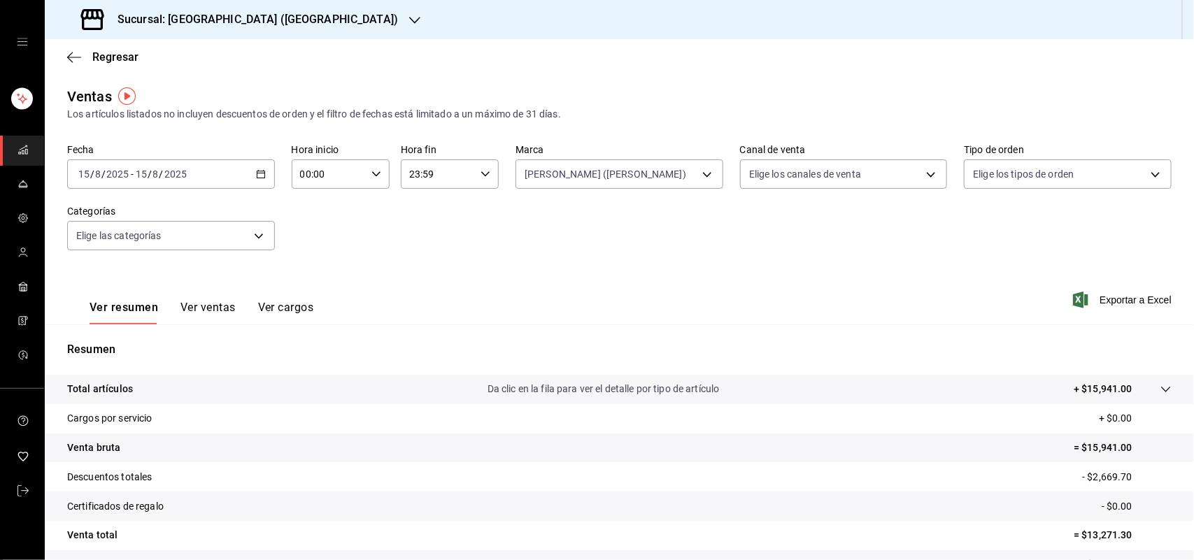
click at [918, 176] on div "Ver todas Sushi House ([PERSON_NAME]).. Genki Poke ([GEOGRAPHIC_DATA]) [GEOGRAP…" at bounding box center [597, 280] width 1194 height 560
click at [918, 176] on body "Sucursal: Sushi House ([PERSON_NAME]) Regresar Ventas Los artículos listados no…" at bounding box center [597, 280] width 1194 height 560
click at [752, 334] on input "checkbox" at bounding box center [747, 338] width 13 height 13
checkbox input "true"
type input "RAPPI"
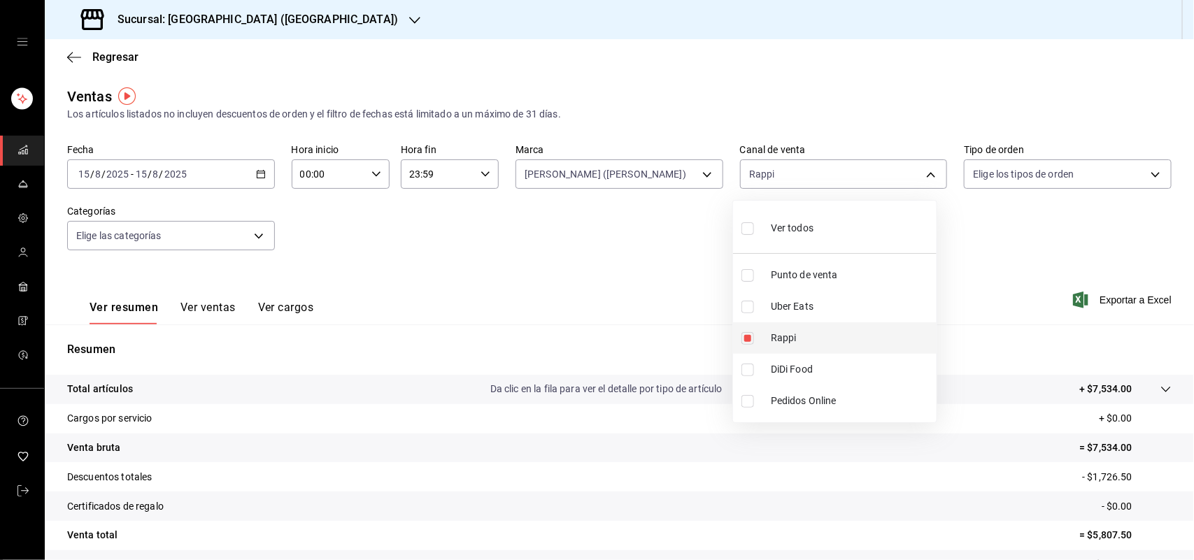
click at [752, 334] on input "checkbox" at bounding box center [747, 338] width 13 height 13
checkbox input "false"
click at [753, 375] on input "checkbox" at bounding box center [747, 370] width 13 height 13
checkbox input "true"
type input "DIDI_FOOD"
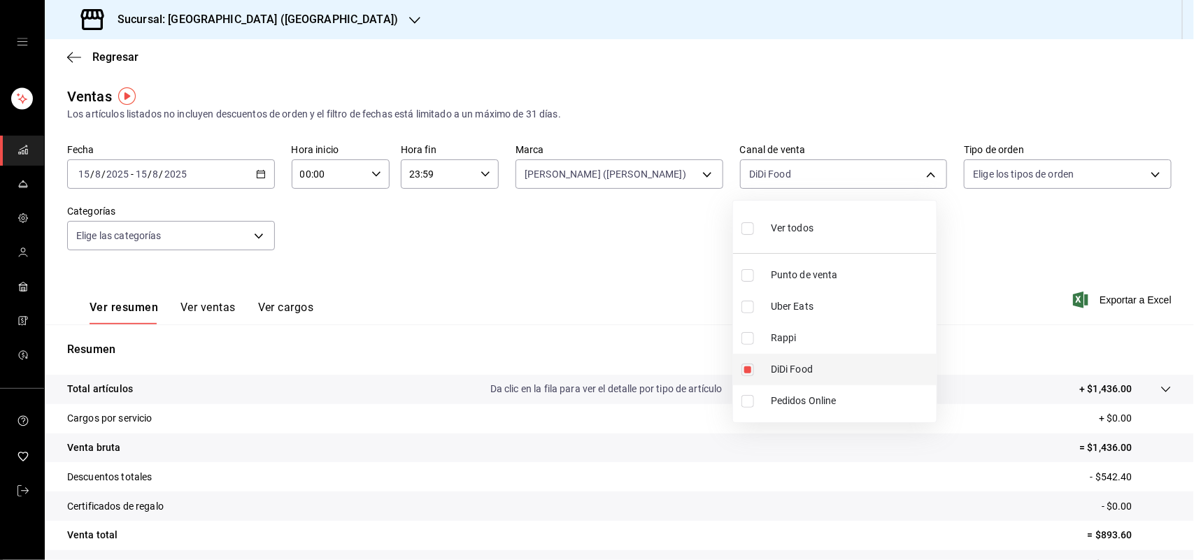
click at [753, 375] on input "checkbox" at bounding box center [747, 370] width 13 height 13
checkbox input "false"
click at [749, 308] on input "checkbox" at bounding box center [747, 307] width 13 height 13
checkbox input "true"
type input "UBER_EATS"
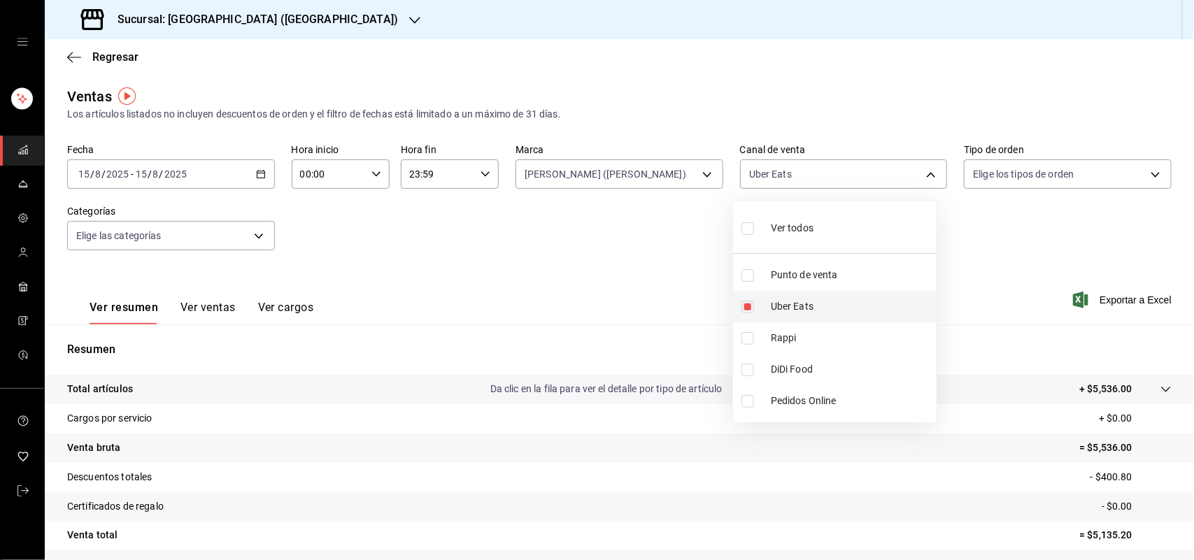
click at [749, 308] on input "checkbox" at bounding box center [747, 307] width 13 height 13
checkbox input "false"
click at [257, 176] on div at bounding box center [597, 280] width 1194 height 560
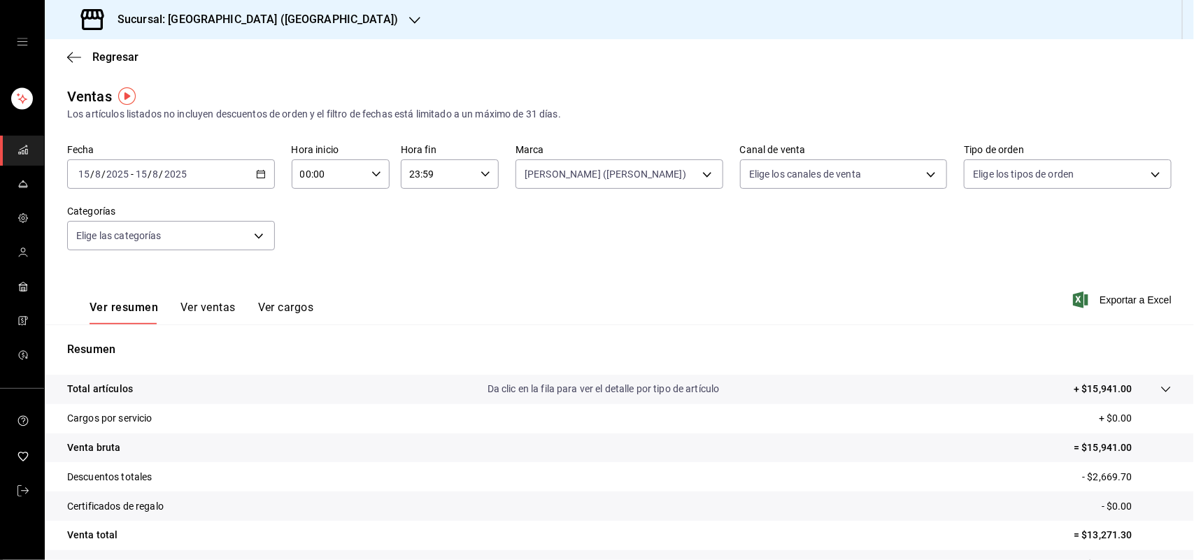
click at [257, 176] on icon "button" at bounding box center [261, 174] width 10 height 10
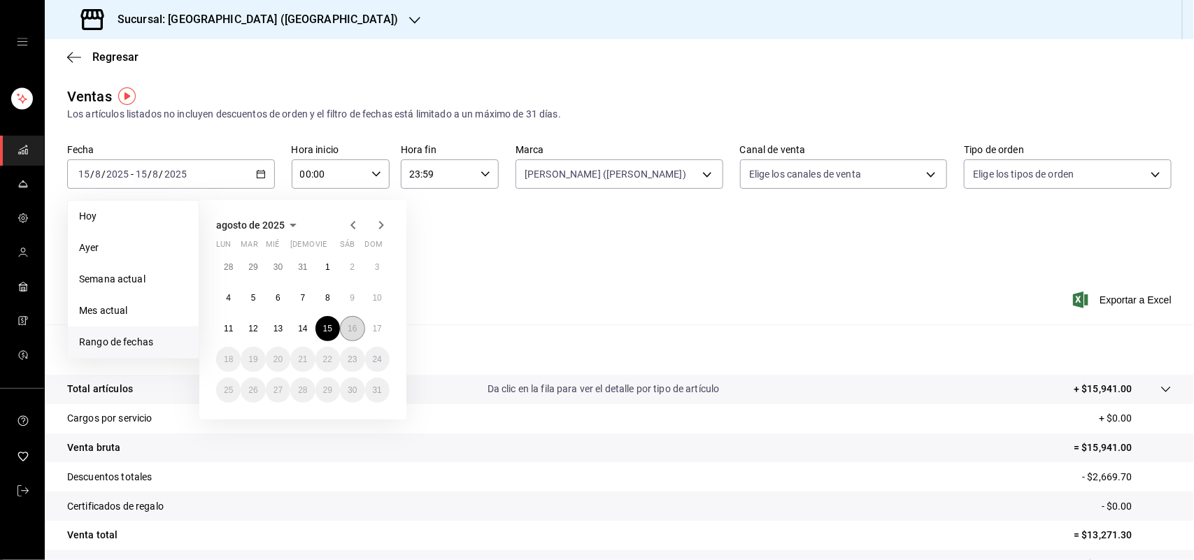
click at [355, 324] on abbr "16" at bounding box center [352, 329] width 9 height 10
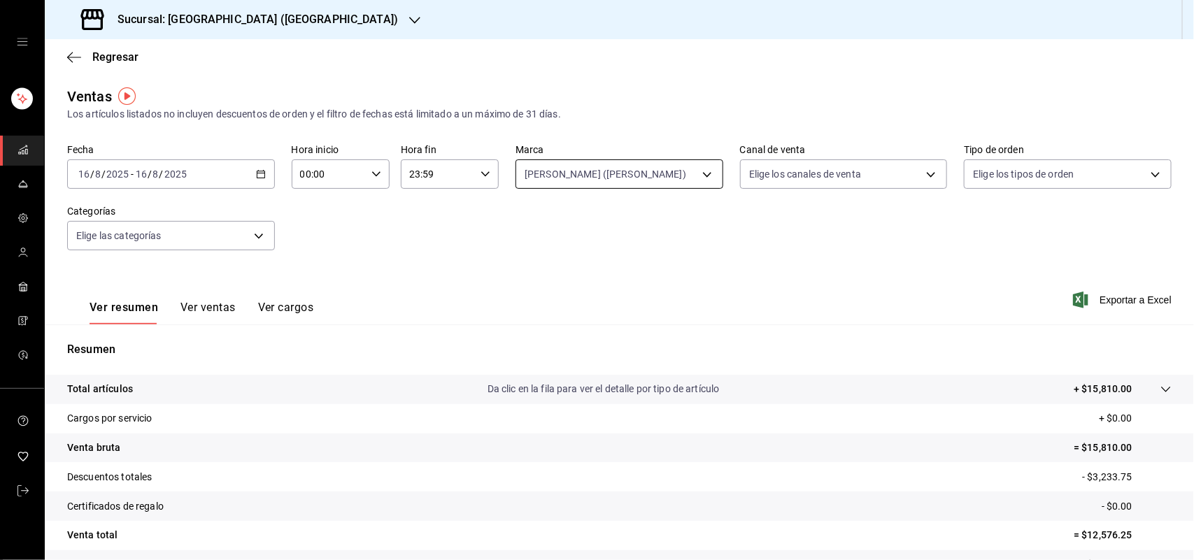
click at [703, 173] on body "Sucursal: Sushi House ([PERSON_NAME]) Regresar Ventas Los artículos listados no…" at bounding box center [597, 280] width 1194 height 560
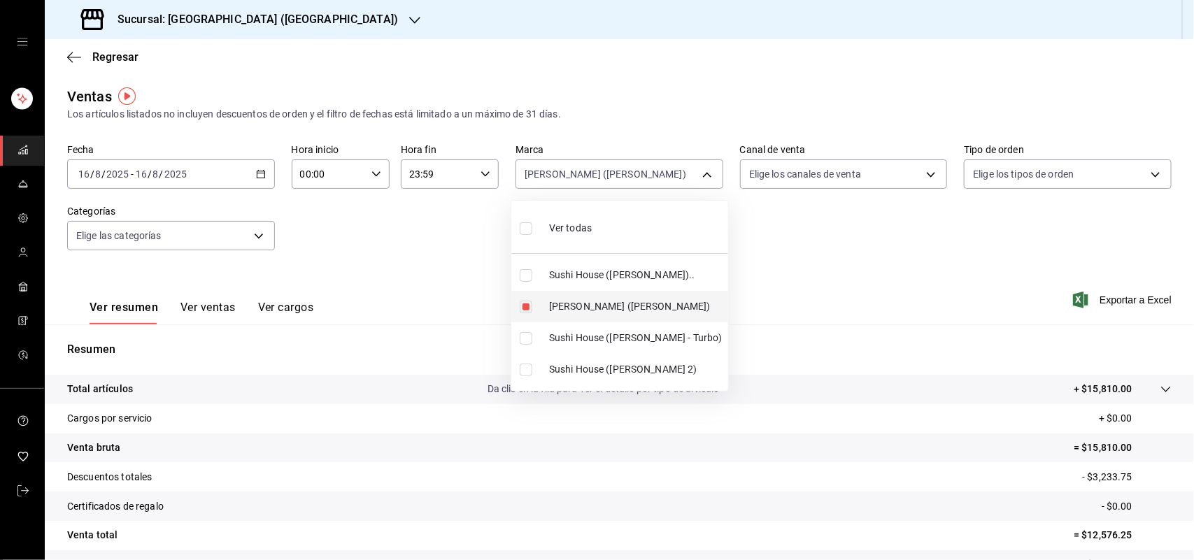
click at [523, 311] on input "checkbox" at bounding box center [526, 307] width 13 height 13
checkbox input "false"
click at [527, 269] on input "checkbox" at bounding box center [526, 275] width 13 height 13
checkbox input "true"
type input "307f2552-bed5-4451-a1d4-9a3d8e6b1418"
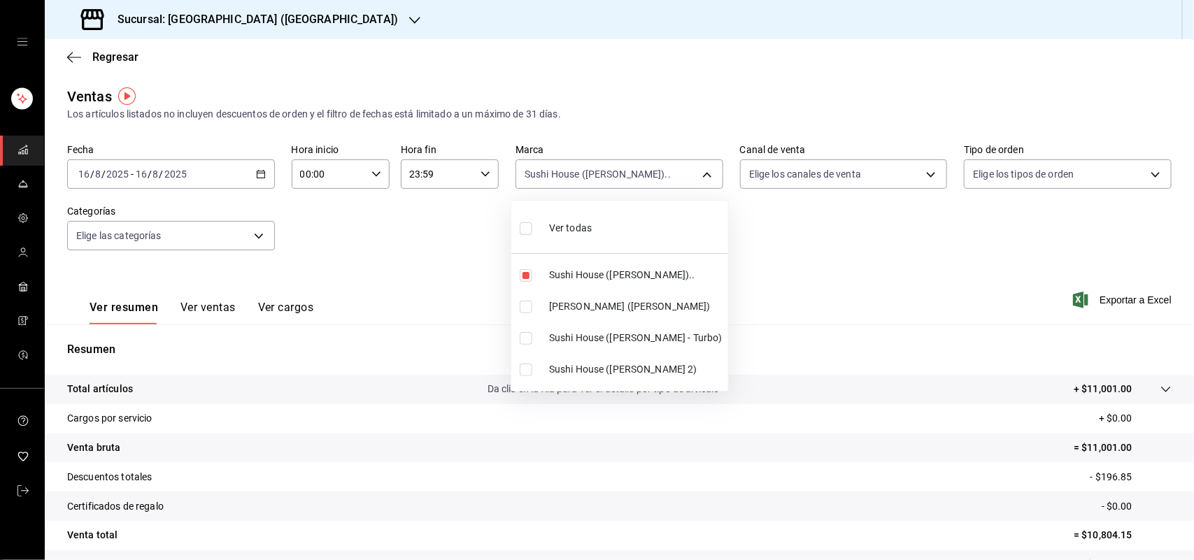
click at [923, 172] on div at bounding box center [597, 280] width 1194 height 560
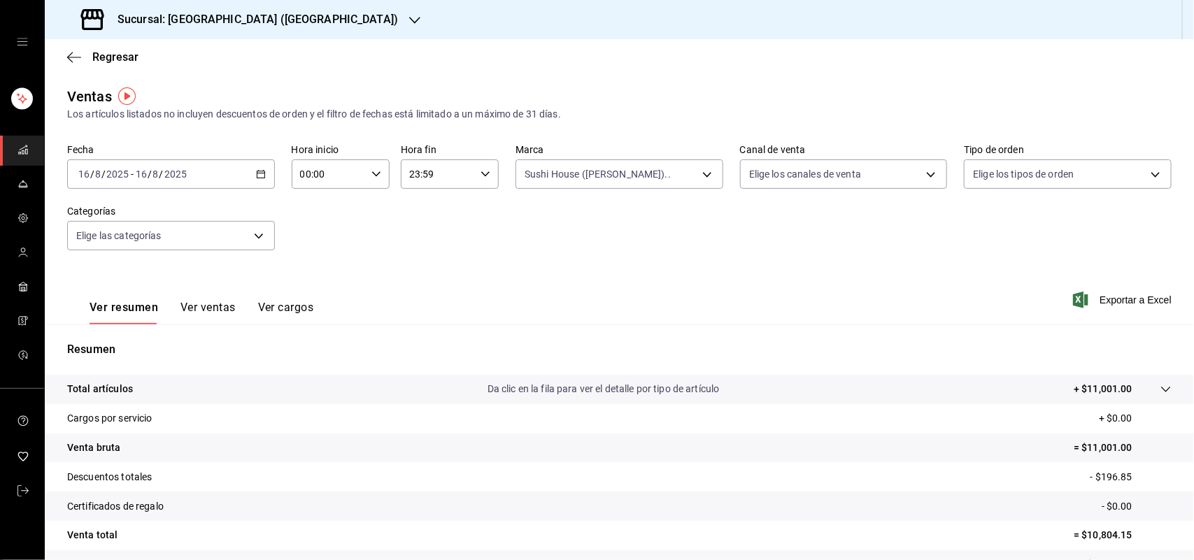
click at [923, 172] on div "Ver todas Sushi House ([PERSON_NAME]).. Genki Poke ([GEOGRAPHIC_DATA]) [GEOGRAP…" at bounding box center [597, 280] width 1194 height 560
click at [923, 172] on body "Sucursal: Sushi House ([PERSON_NAME]) Regresar Ventas Los artículos listados no…" at bounding box center [597, 280] width 1194 height 560
click at [753, 334] on input "checkbox" at bounding box center [747, 338] width 13 height 13
checkbox input "true"
type input "RAPPI"
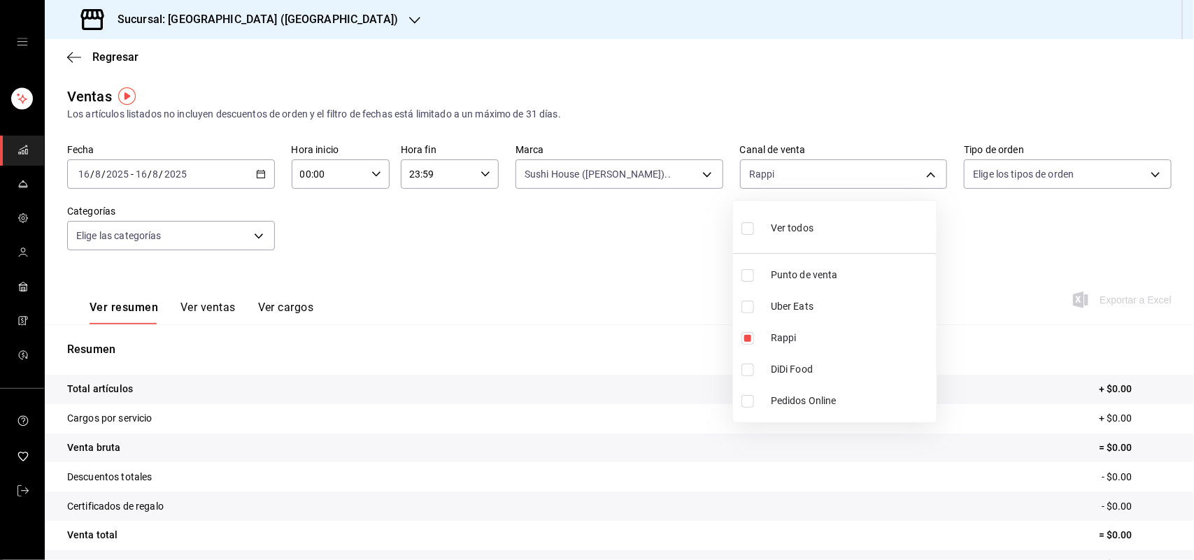
click at [703, 175] on div at bounding box center [597, 280] width 1194 height 560
click at [703, 175] on div "Ver todos Punto de venta Uber Eats Rappi DiDi Food Pedidos Online" at bounding box center [597, 280] width 1194 height 560
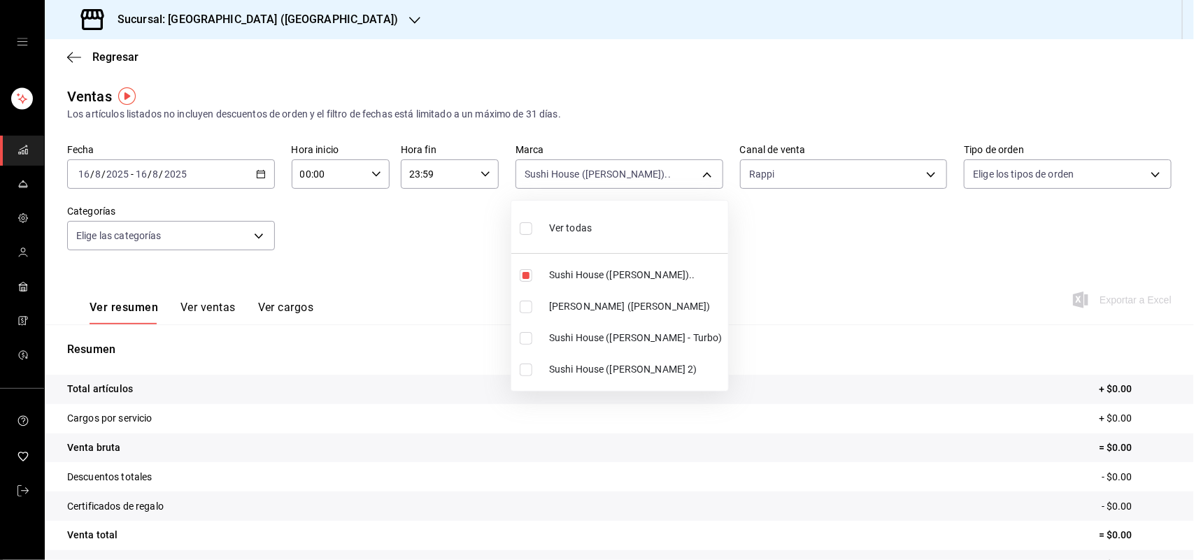
click at [703, 175] on body "Sucursal: Sushi House ([PERSON_NAME]) Regresar Ventas Los artículos listados no…" at bounding box center [597, 280] width 1194 height 560
click at [522, 274] on input "checkbox" at bounding box center [526, 275] width 13 height 13
checkbox input "false"
click at [526, 334] on input "checkbox" at bounding box center [526, 338] width 13 height 13
checkbox input "true"
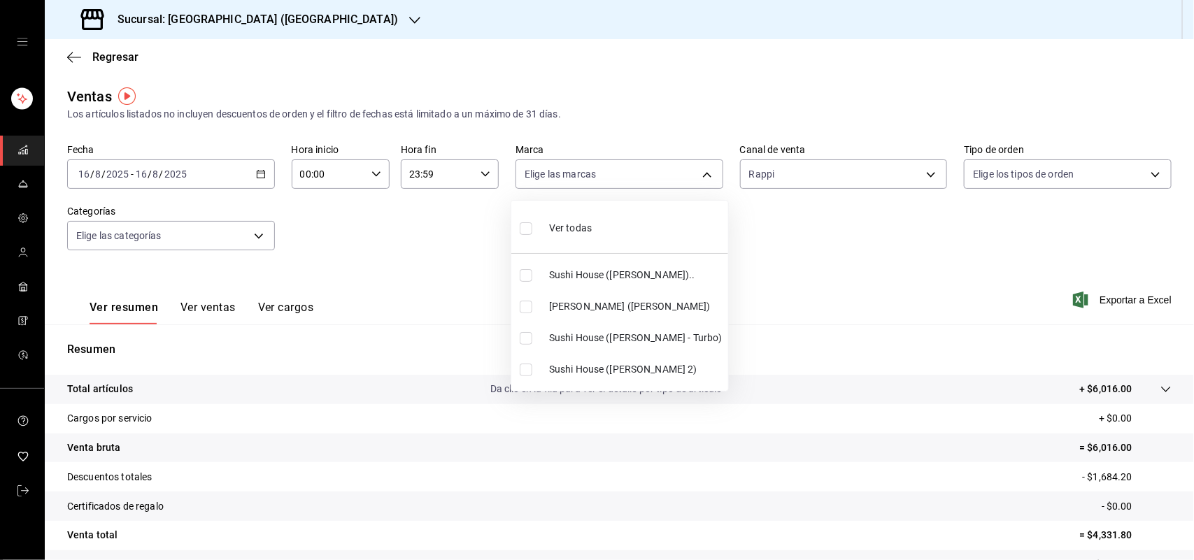
type input "8d0dddf4-cc55-4964-ab1c-2b5841a14462"
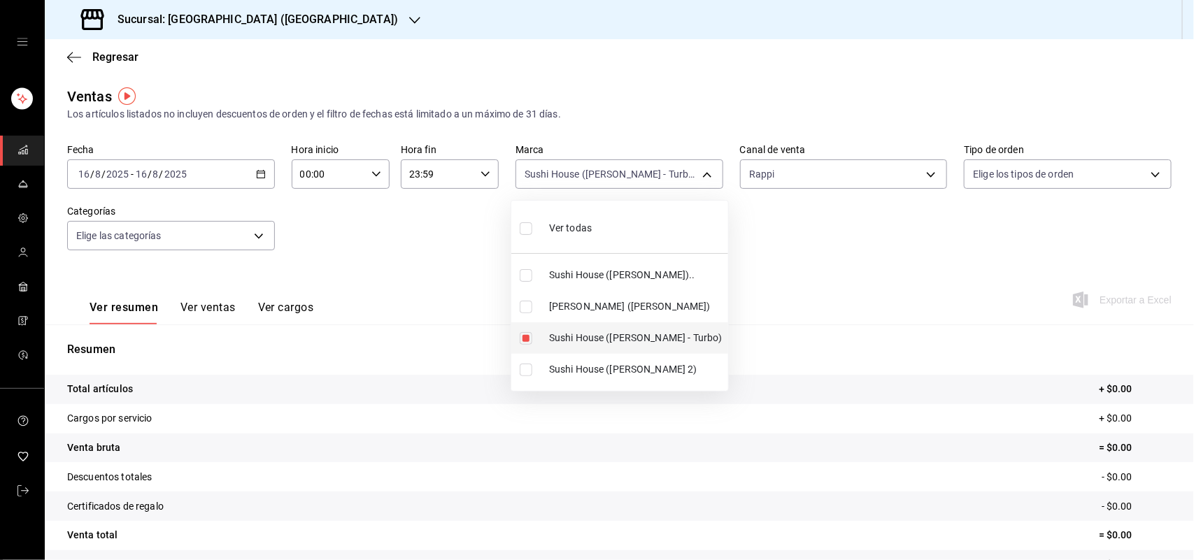
click at [526, 334] on input "checkbox" at bounding box center [526, 338] width 13 height 13
checkbox input "false"
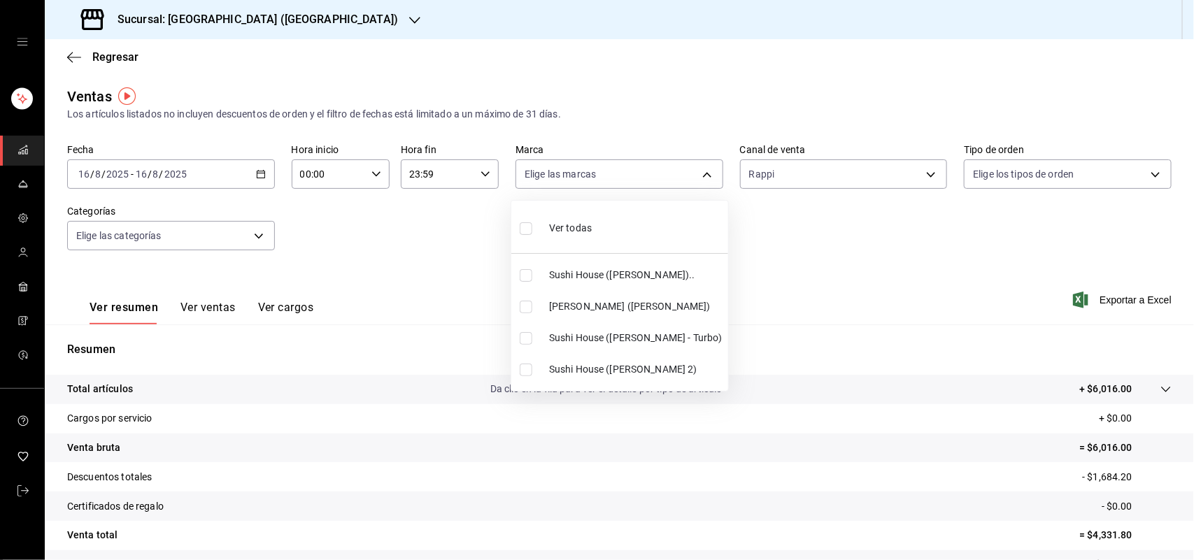
click at [530, 378] on li "Sushi House ([PERSON_NAME] 2)" at bounding box center [619, 369] width 217 height 31
type input "370d3383-42ab-44c7-9136-c83d53f09056"
click at [532, 366] on label at bounding box center [529, 370] width 18 height 13
click at [532, 366] on input "checkbox" at bounding box center [526, 370] width 13 height 13
checkbox input "true"
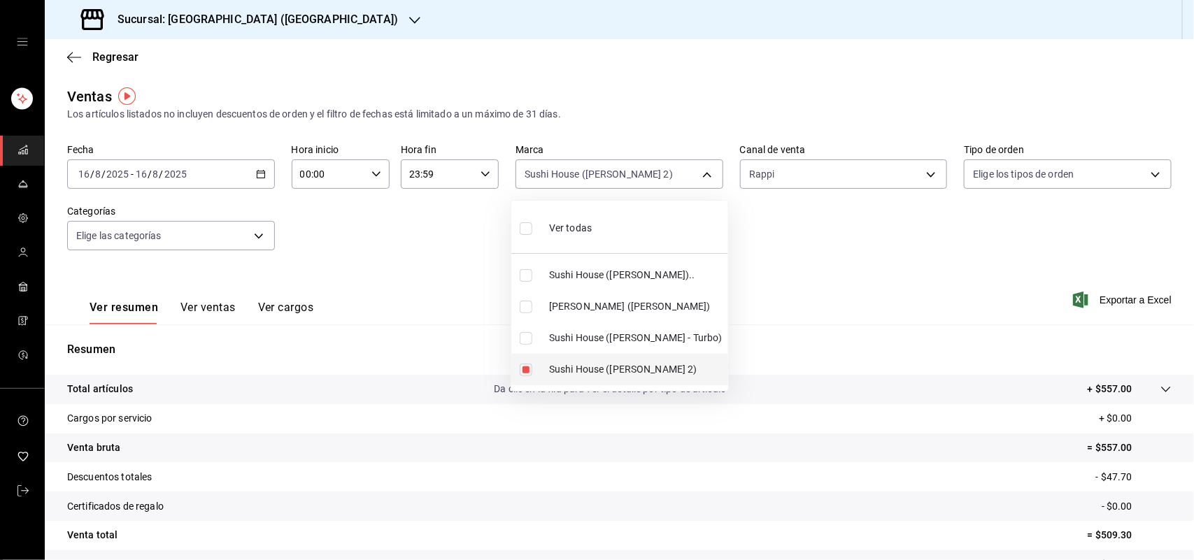
type input "370d3383-42ab-44c7-9136-c83d53f09056"
click at [527, 368] on input "checkbox" at bounding box center [526, 370] width 13 height 13
checkbox input "false"
click at [525, 341] on input "checkbox" at bounding box center [526, 338] width 13 height 13
checkbox input "true"
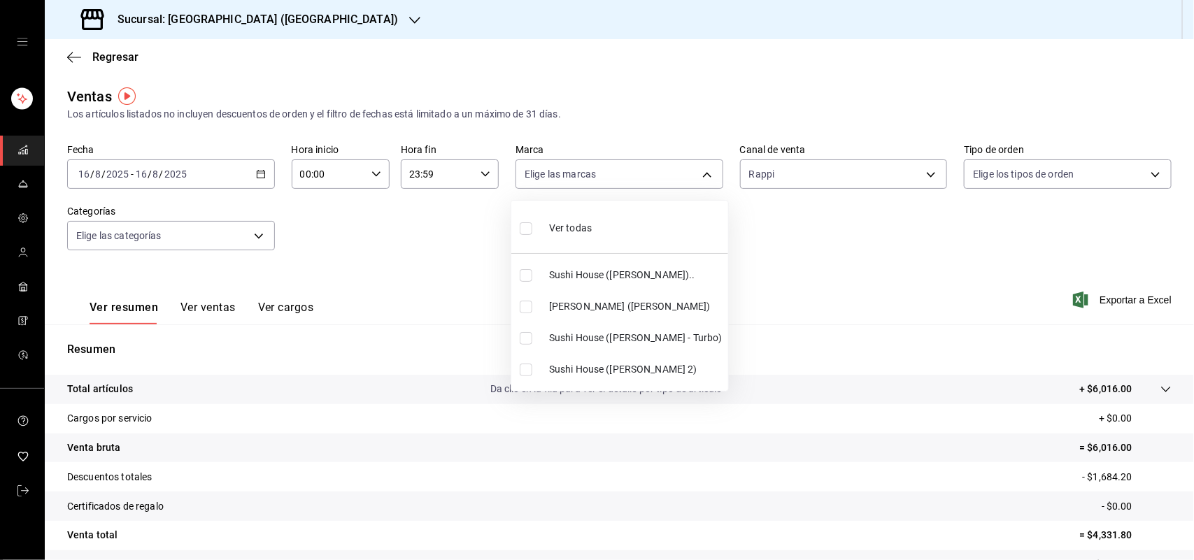
type input "8d0dddf4-cc55-4964-ab1c-2b5841a14462"
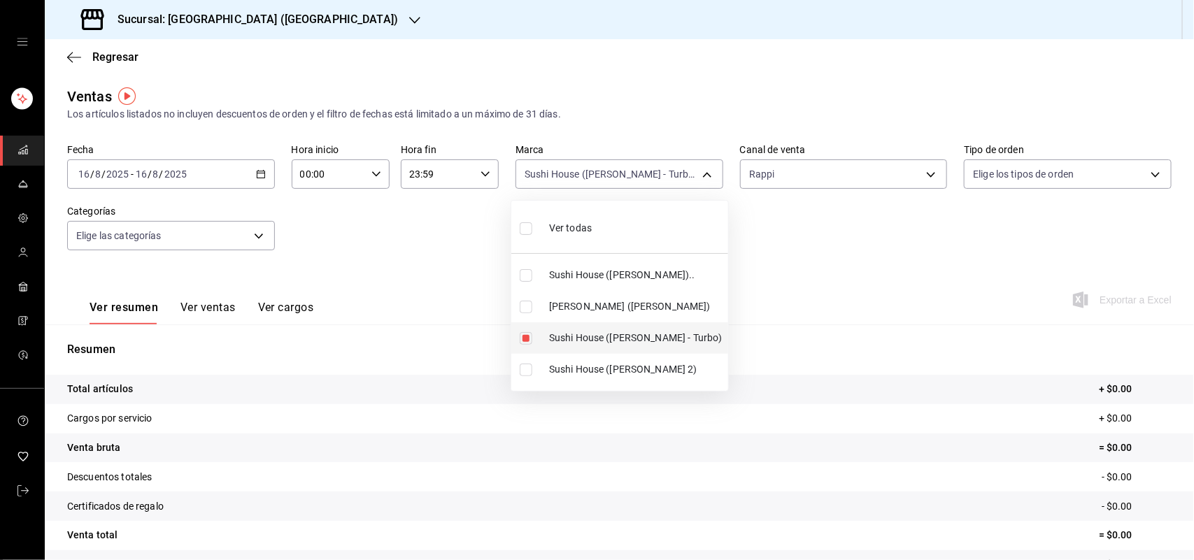
click at [525, 341] on input "checkbox" at bounding box center [526, 338] width 13 height 13
checkbox input "false"
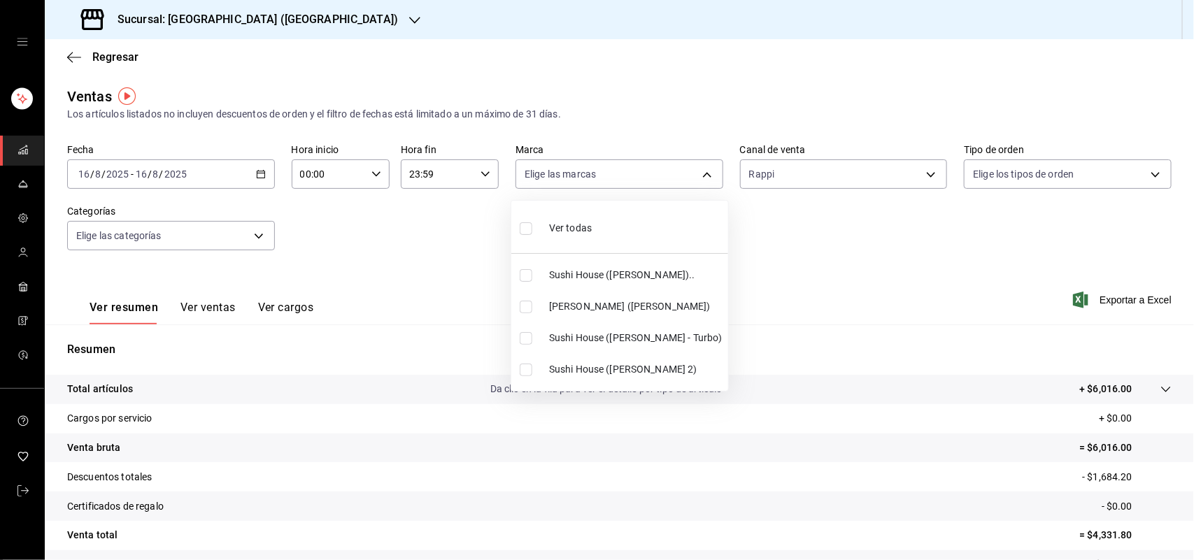
click at [528, 270] on input "checkbox" at bounding box center [526, 275] width 13 height 13
checkbox input "true"
type input "307f2552-bed5-4451-a1d4-9a3d8e6b1418"
click at [923, 166] on div at bounding box center [597, 280] width 1194 height 560
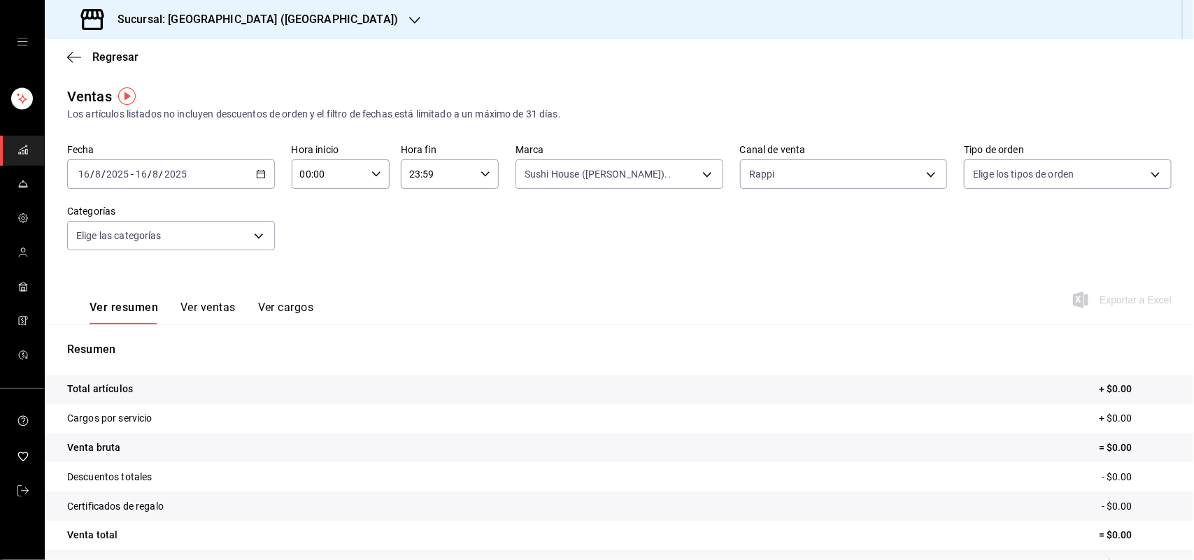
click at [923, 166] on div "Ver todas Sushi House ([PERSON_NAME]).. Genki Poke ([GEOGRAPHIC_DATA]) [GEOGRAP…" at bounding box center [597, 280] width 1194 height 560
click at [923, 177] on body "Sucursal: Sushi House ([PERSON_NAME]) Regresar Ventas Los artículos listados no…" at bounding box center [597, 280] width 1194 height 560
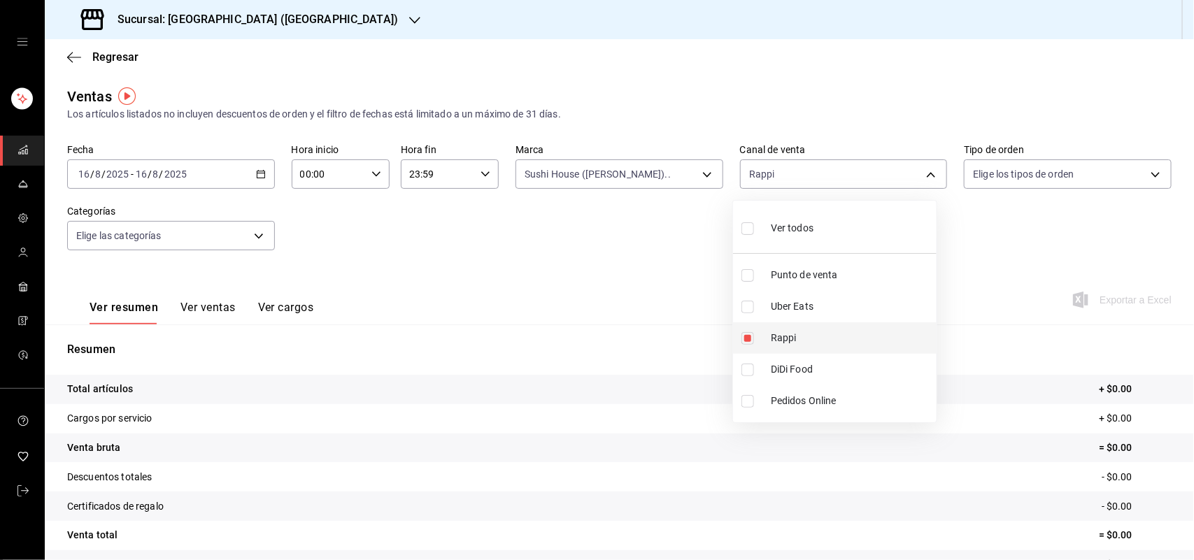
click at [746, 337] on input "checkbox" at bounding box center [747, 338] width 13 height 13
checkbox input "false"
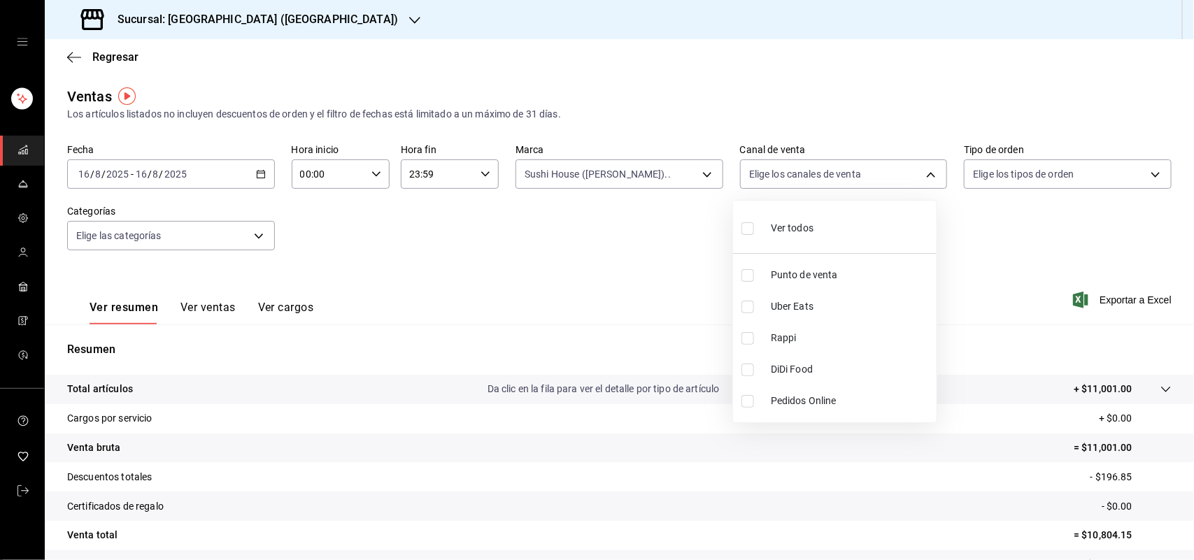
click at [744, 369] on input "checkbox" at bounding box center [747, 370] width 13 height 13
checkbox input "true"
type input "DIDI_FOOD"
click at [744, 369] on input "checkbox" at bounding box center [747, 370] width 13 height 13
checkbox input "false"
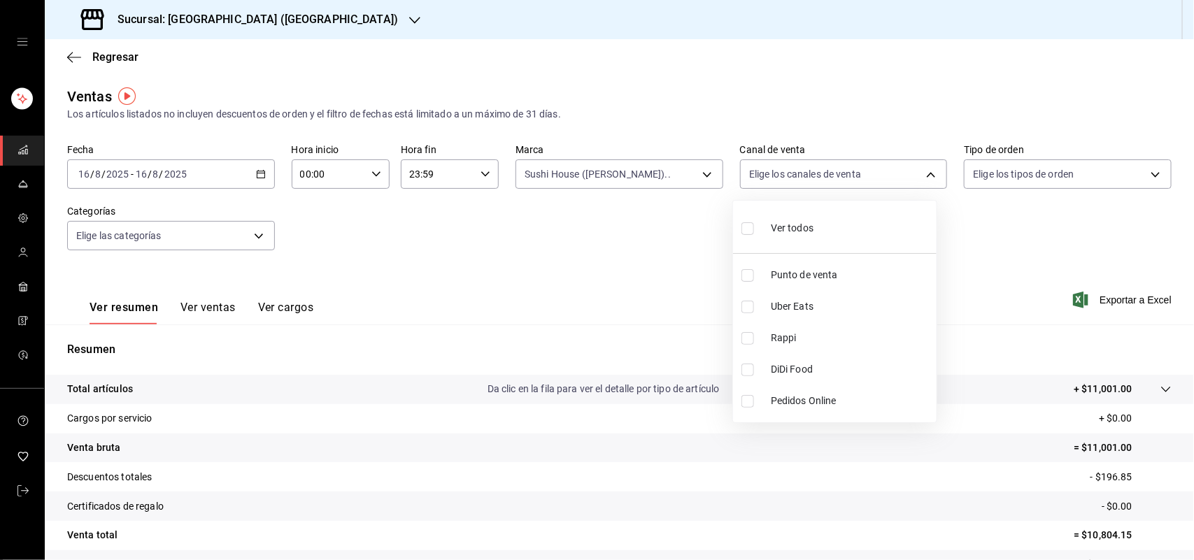
click at [750, 308] on input "checkbox" at bounding box center [747, 307] width 13 height 13
checkbox input "true"
type input "UBER_EATS"
click at [747, 308] on input "checkbox" at bounding box center [747, 307] width 13 height 13
checkbox input "false"
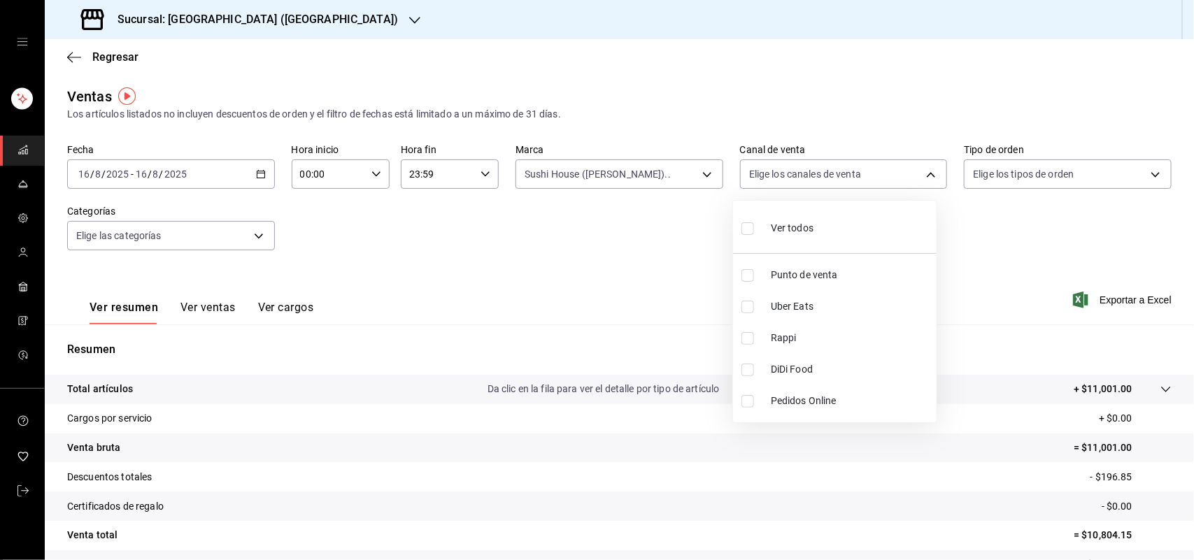
click at [741, 311] on input "checkbox" at bounding box center [747, 307] width 13 height 13
checkbox input "true"
type input "UBER_EATS"
click at [750, 309] on input "checkbox" at bounding box center [747, 307] width 13 height 13
checkbox input "false"
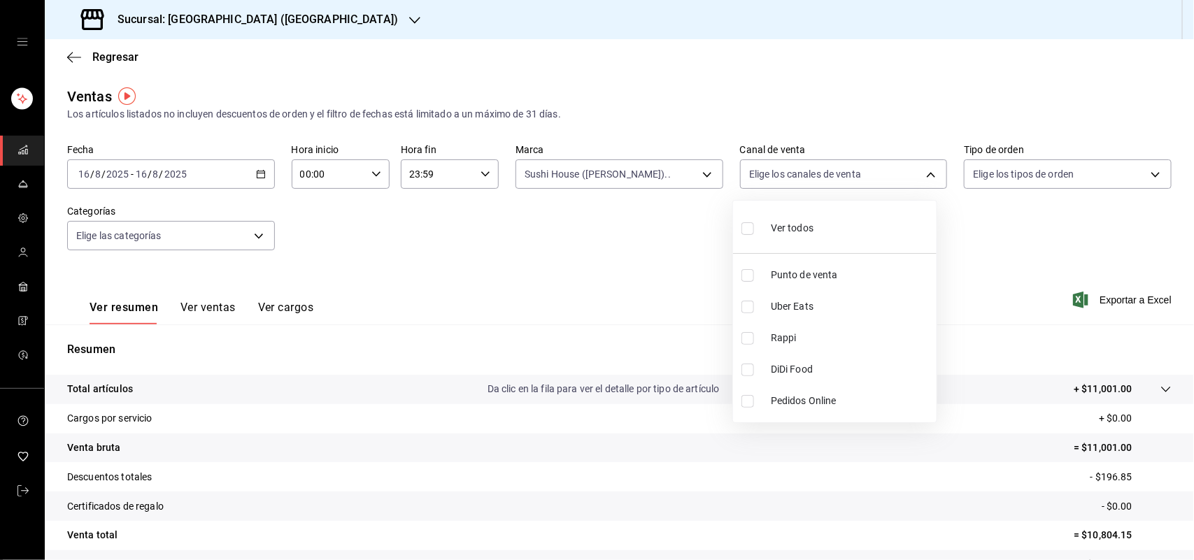
click at [705, 172] on div at bounding box center [597, 280] width 1194 height 560
click at [705, 172] on div "Ver todos Punto de venta Uber Eats Rappi DiDi Food Pedidos Online" at bounding box center [597, 280] width 1194 height 560
click at [699, 170] on body "Sucursal: Sushi House ([PERSON_NAME]) Regresar Ventas Los artículos listados no…" at bounding box center [597, 280] width 1194 height 560
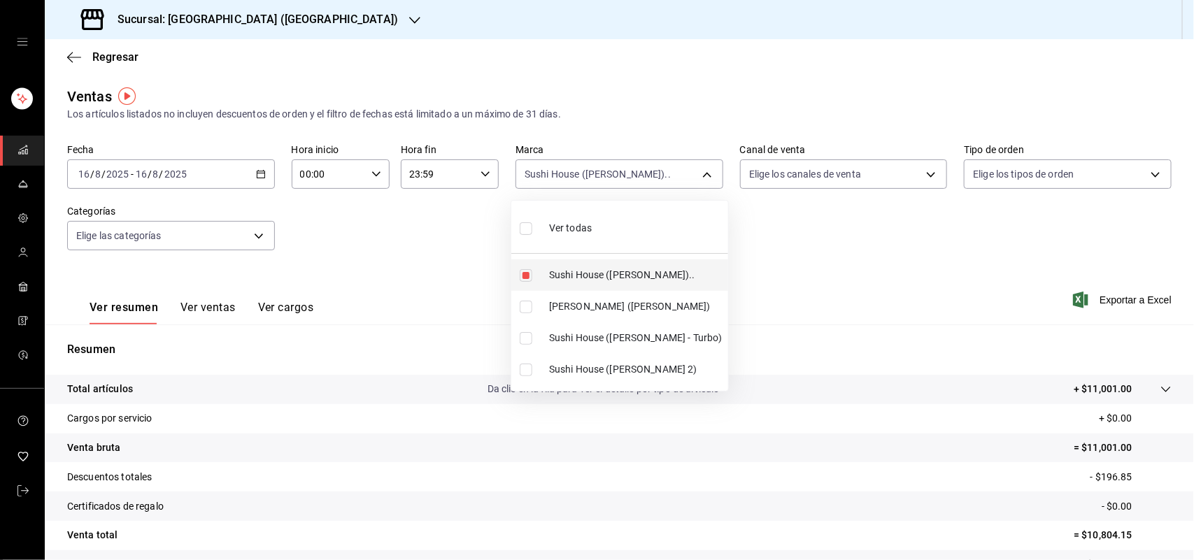
click at [526, 274] on input "checkbox" at bounding box center [526, 275] width 13 height 13
checkbox input "false"
click at [530, 308] on input "checkbox" at bounding box center [526, 307] width 13 height 13
checkbox input "true"
type input "ad5c7ce8-09c3-4353-8fa5-0bd3f2c3ed7d"
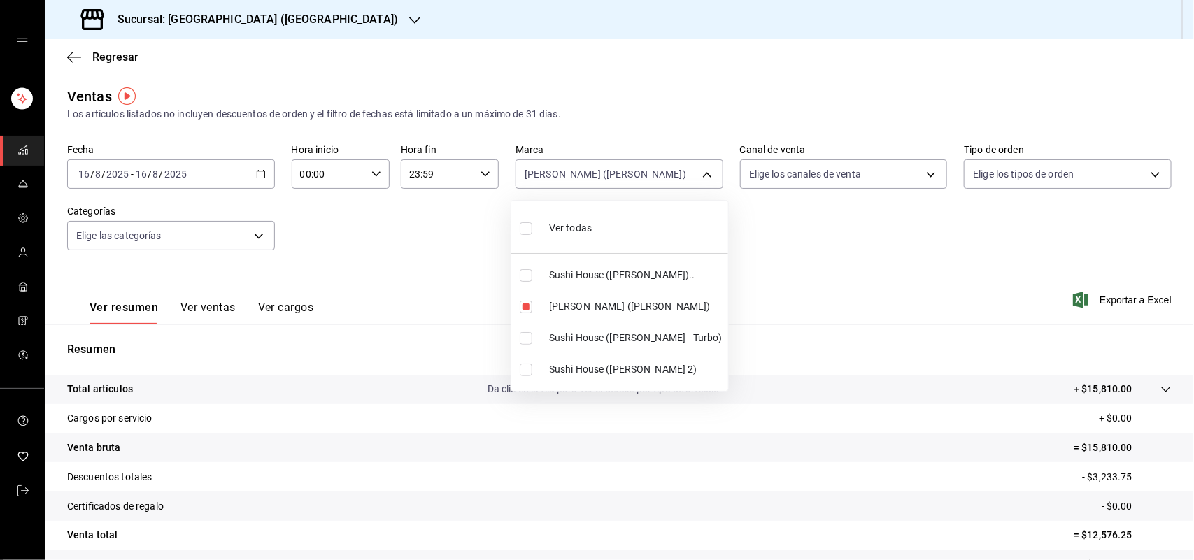
click at [924, 176] on div at bounding box center [597, 280] width 1194 height 560
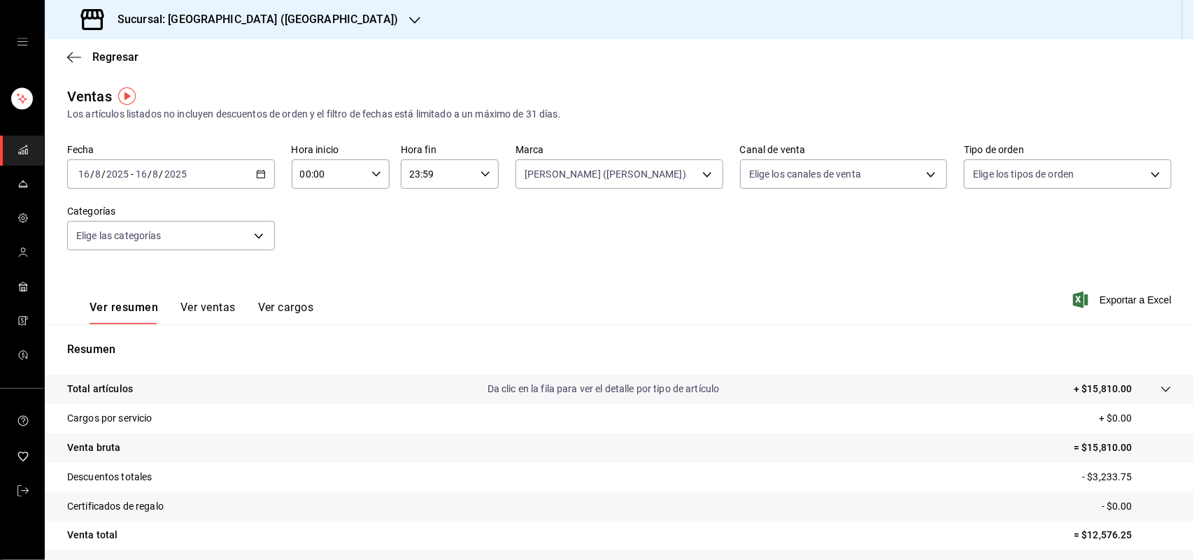
click at [924, 176] on div at bounding box center [597, 280] width 1194 height 560
click at [924, 176] on body "Sucursal: Sushi House ([PERSON_NAME]) Regresar Ventas Los artículos listados no…" at bounding box center [597, 280] width 1194 height 560
click at [744, 341] on input "checkbox" at bounding box center [747, 338] width 13 height 13
checkbox input "true"
type input "RAPPI"
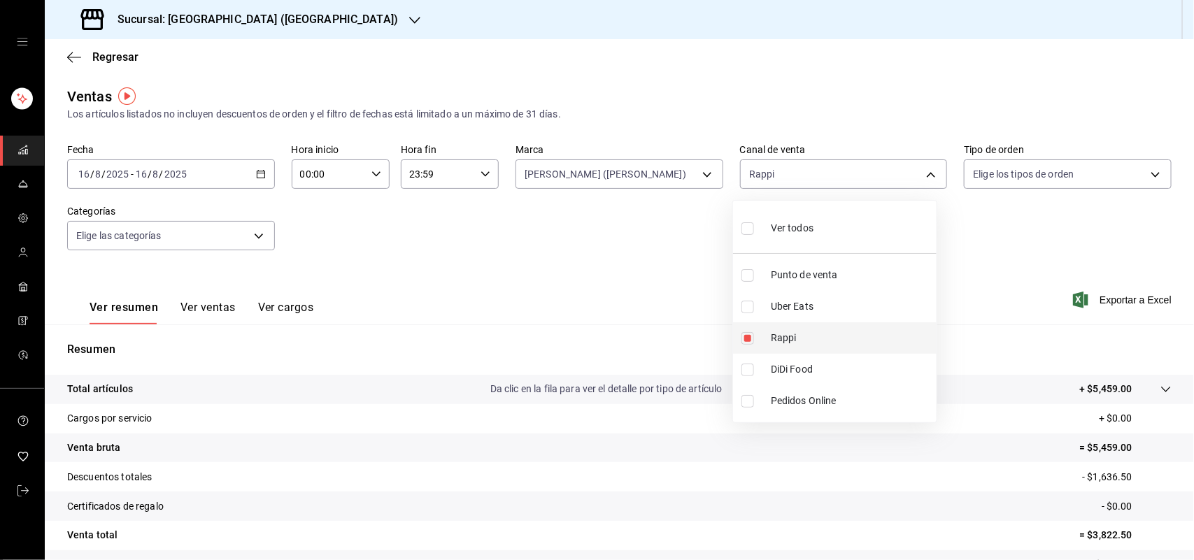
click at [744, 341] on input "checkbox" at bounding box center [747, 338] width 13 height 13
checkbox input "false"
click at [748, 375] on input "checkbox" at bounding box center [747, 370] width 13 height 13
checkbox input "true"
type input "DIDI_FOOD"
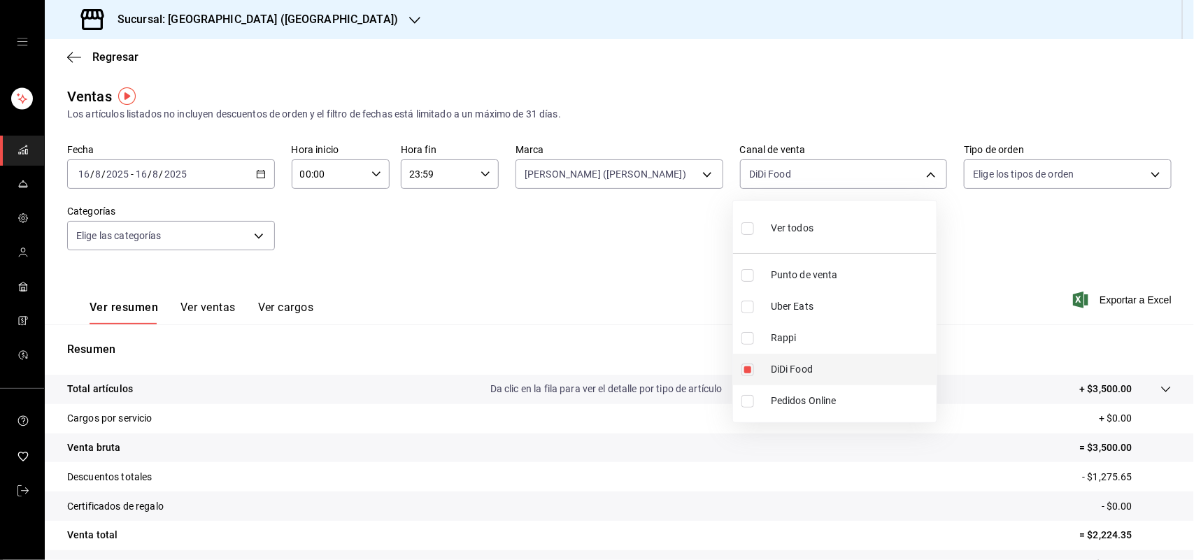
click at [748, 375] on input "checkbox" at bounding box center [747, 370] width 13 height 13
checkbox input "false"
click at [746, 301] on input "checkbox" at bounding box center [747, 307] width 13 height 13
checkbox input "true"
type input "UBER_EATS"
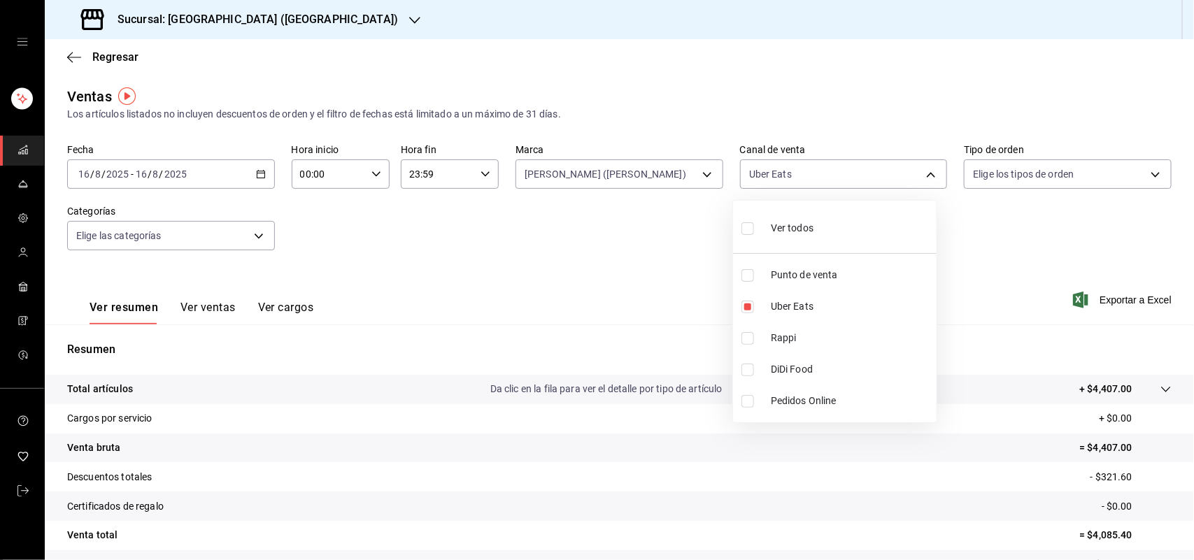
click at [111, 59] on div at bounding box center [597, 280] width 1194 height 560
click at [111, 59] on span "Regresar" at bounding box center [115, 56] width 46 height 13
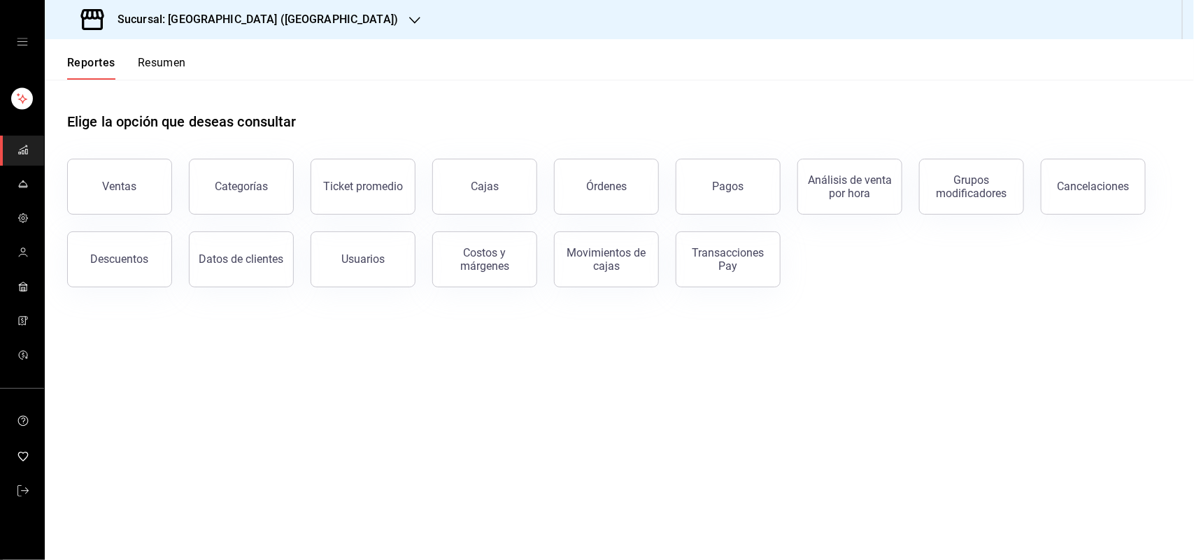
click at [156, 56] on button "Resumen" at bounding box center [162, 68] width 48 height 24
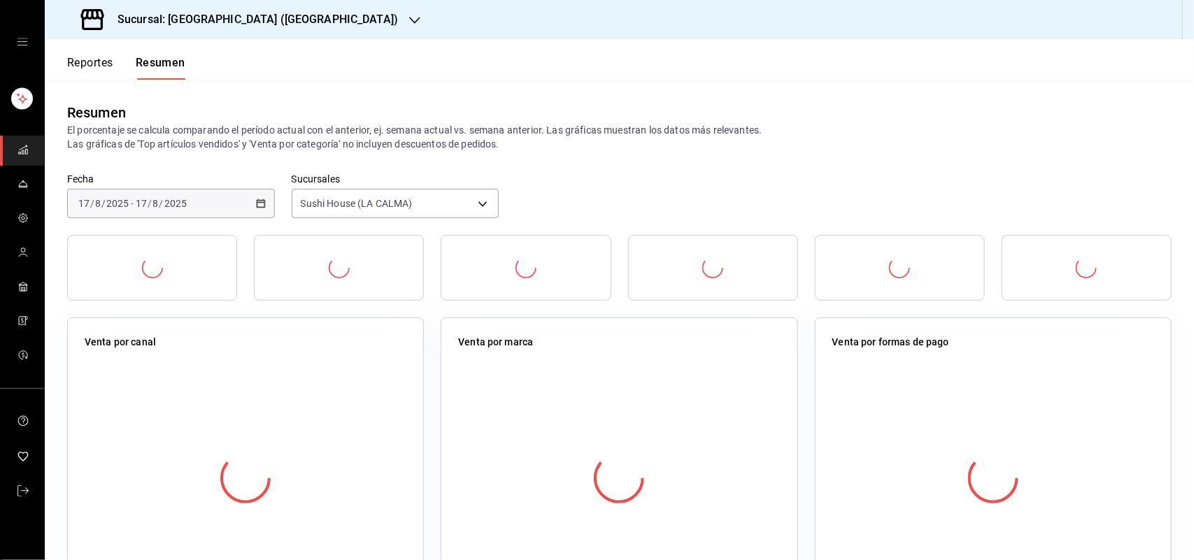
click at [156, 56] on button "Resumen" at bounding box center [161, 68] width 50 height 24
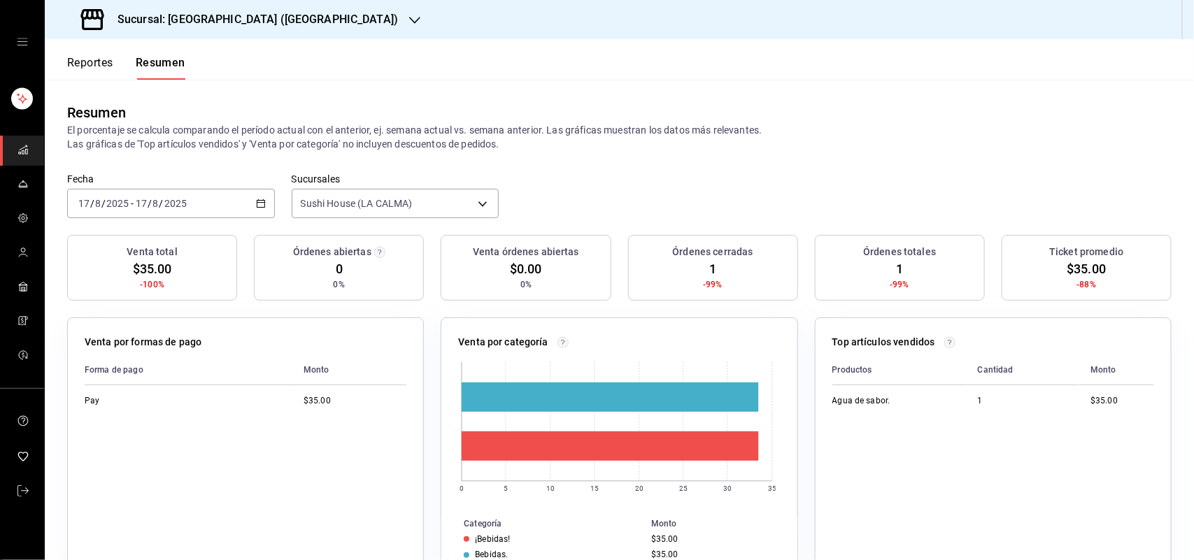
click at [255, 212] on div "[DATE] [DATE] - [DATE] [DATE]" at bounding box center [171, 203] width 208 height 29
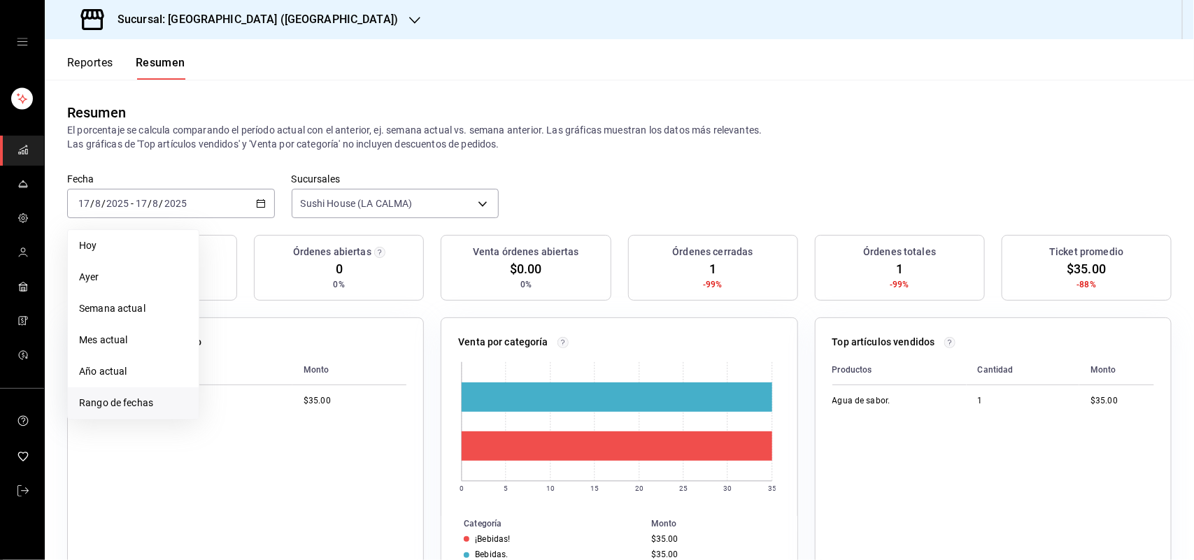
click at [169, 403] on span "Rango de fechas" at bounding box center [133, 403] width 108 height 15
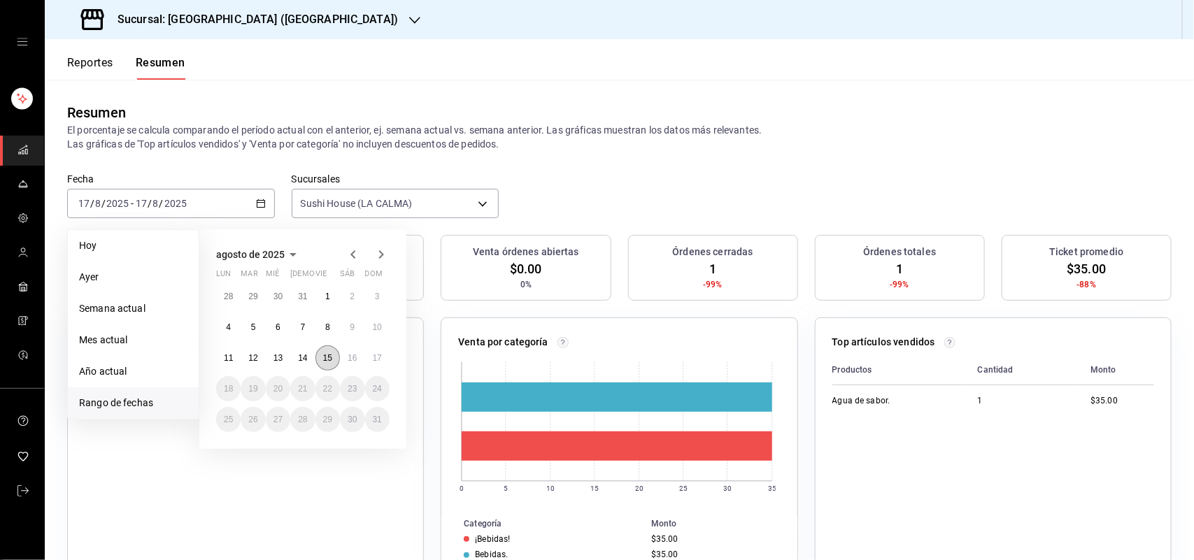
click at [329, 351] on button "15" at bounding box center [327, 358] width 24 height 25
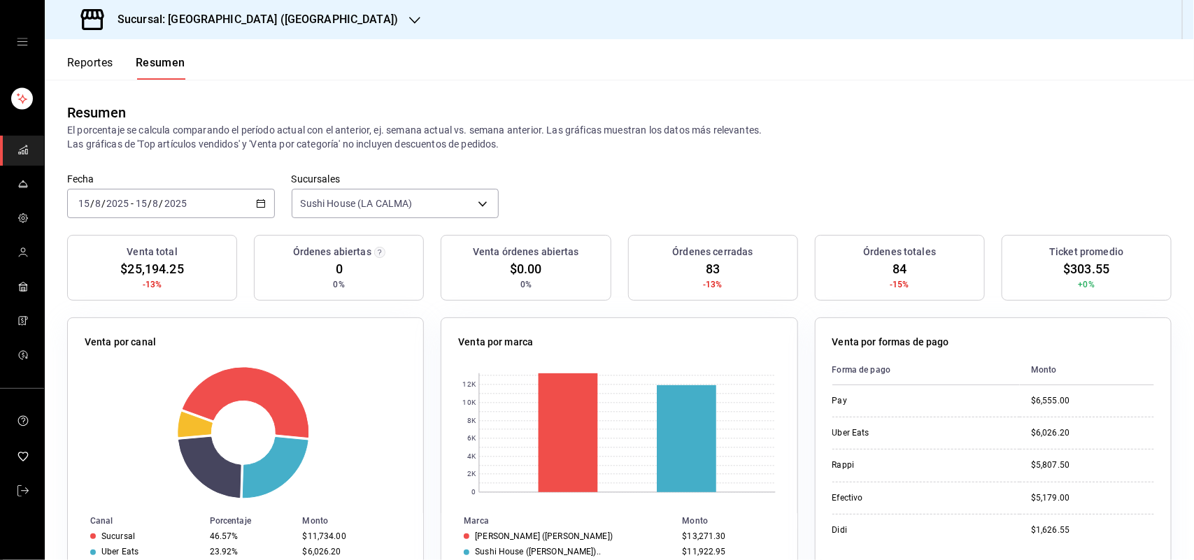
click at [105, 60] on button "Reportes" at bounding box center [90, 68] width 46 height 24
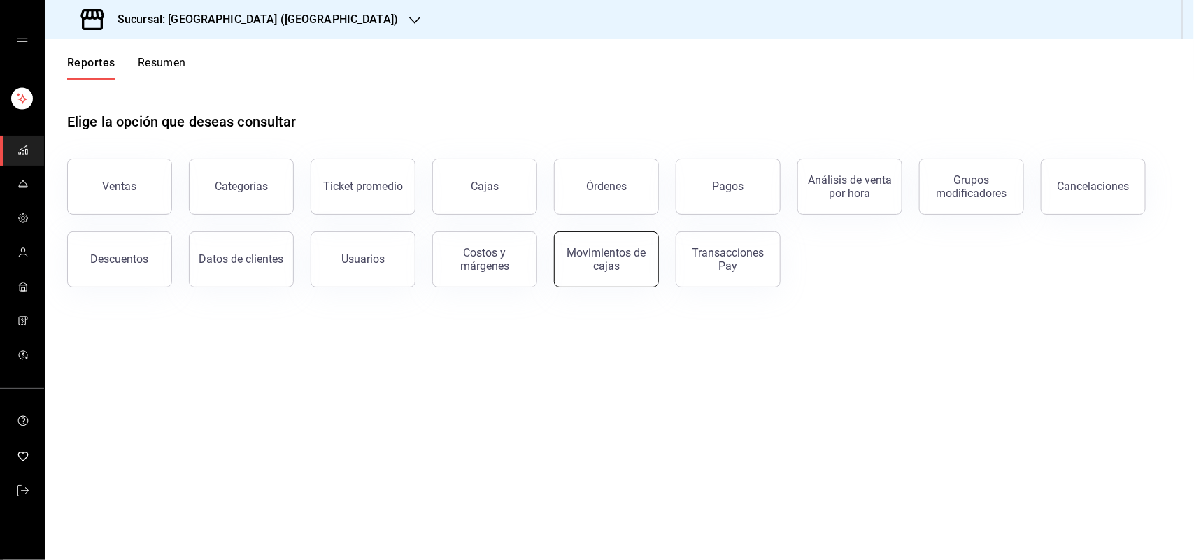
click at [604, 257] on div "Movimientos de cajas" at bounding box center [606, 259] width 87 height 27
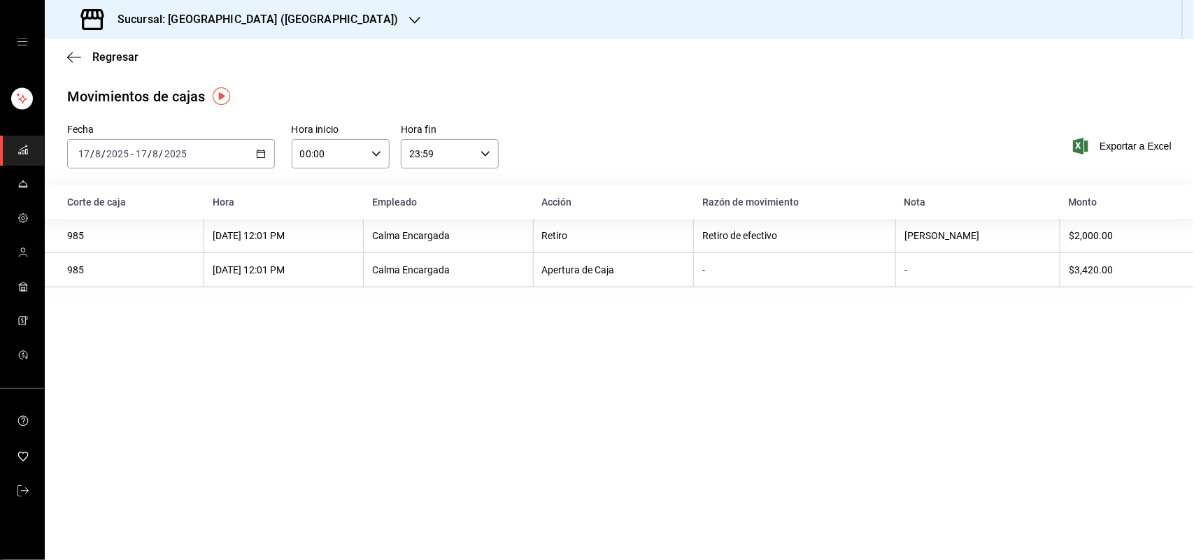
click at [256, 162] on div "[DATE] [DATE] - [DATE] [DATE]" at bounding box center [171, 153] width 208 height 29
click at [104, 225] on span "Ayer" at bounding box center [133, 227] width 108 height 15
